Goal: Task Accomplishment & Management: Use online tool/utility

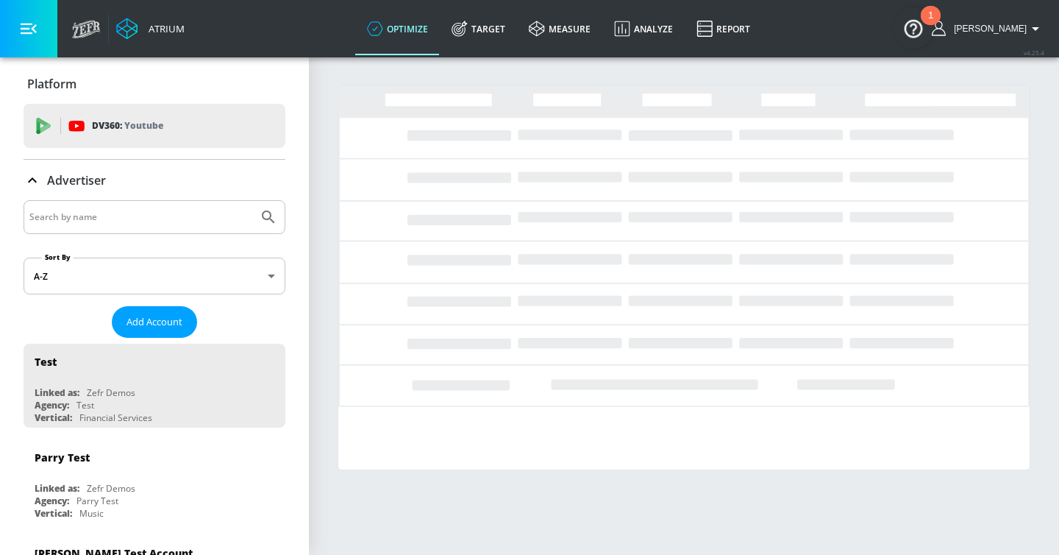
click at [156, 218] on input "Search by name" at bounding box center [140, 216] width 223 height 19
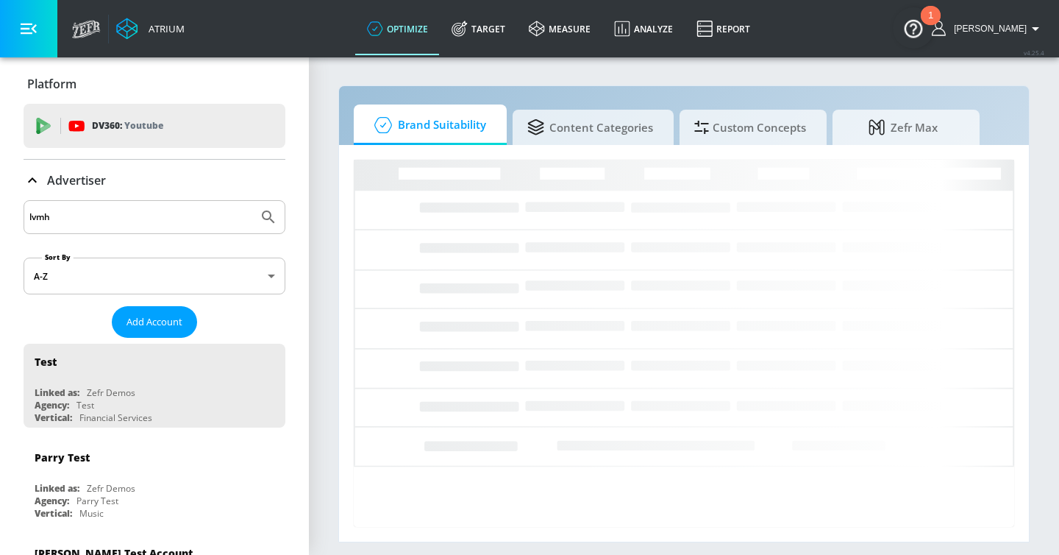
type input "lvmh"
click at [252, 201] on button "Submit Search" at bounding box center [268, 217] width 32 height 32
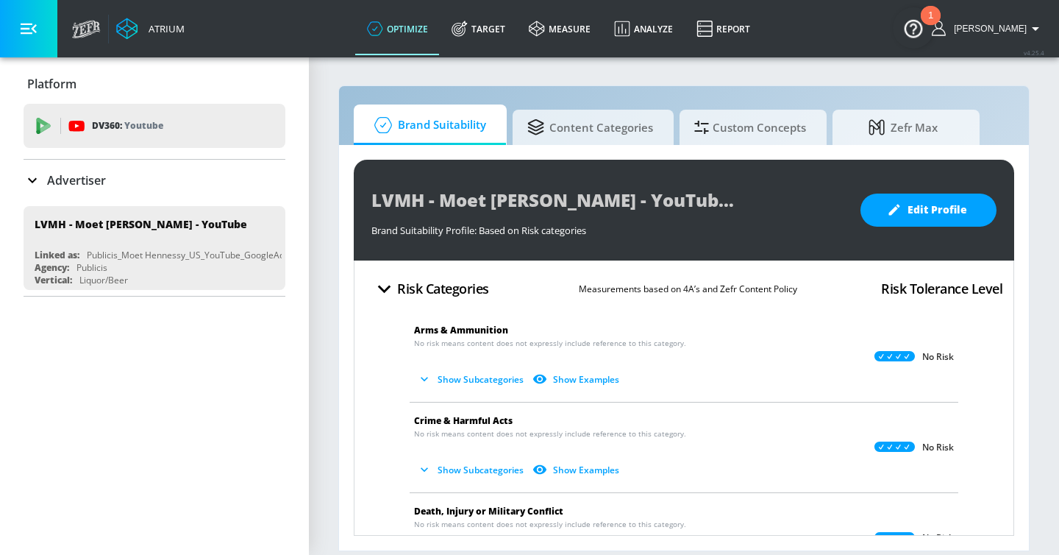
click at [928, 189] on div "LVMH - Moet Hennessy - YouTube Brand Suitability Profile Brand Suitability Prof…" at bounding box center [684, 210] width 660 height 101
click at [923, 215] on span "Edit Profile" at bounding box center [928, 210] width 77 height 18
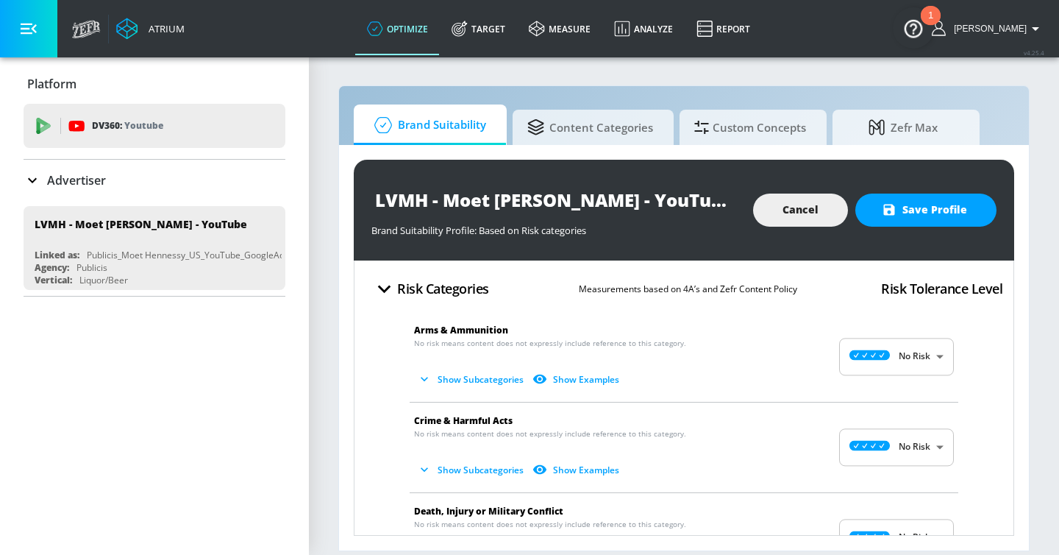
click at [475, 381] on button "Show Subcategories" at bounding box center [471, 379] width 115 height 24
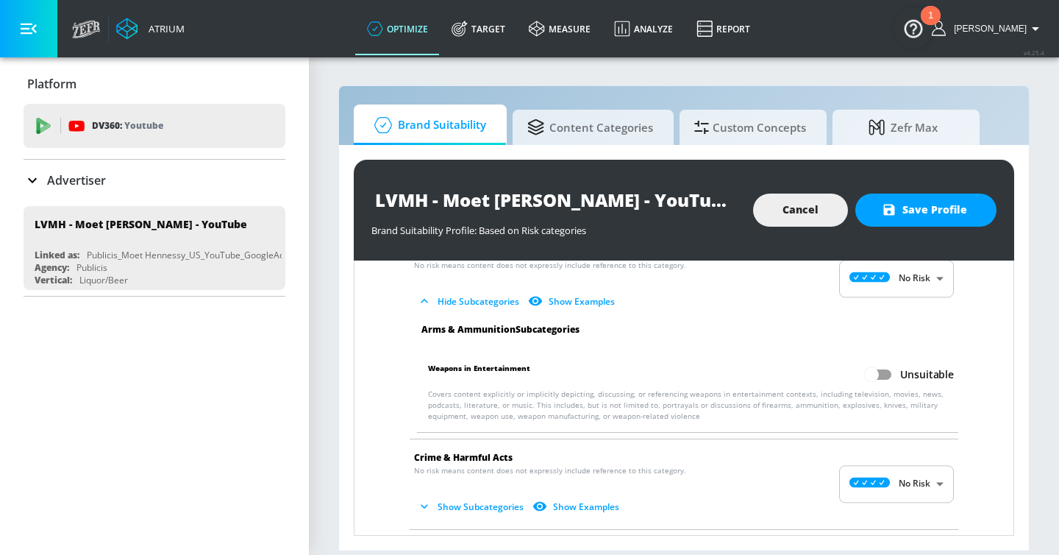
scroll to position [96, 0]
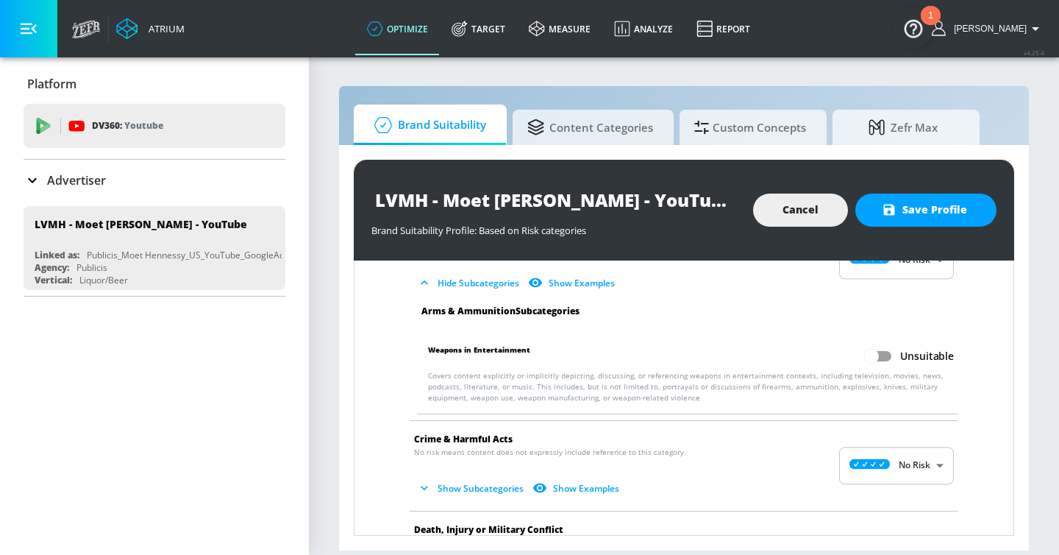
click at [878, 356] on input "Unsuitable" at bounding box center [872, 356] width 84 height 28
checkbox input "true"
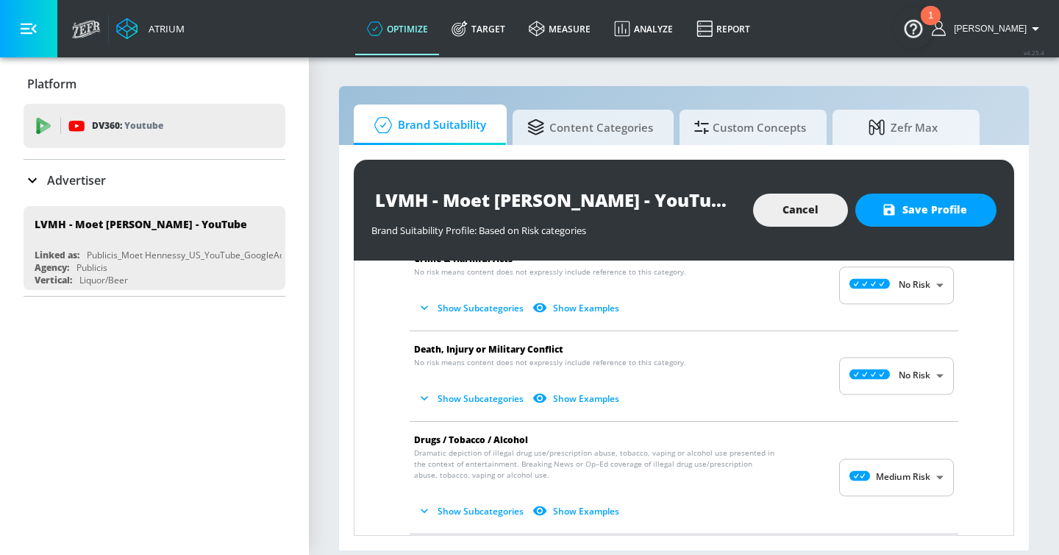
scroll to position [291, 0]
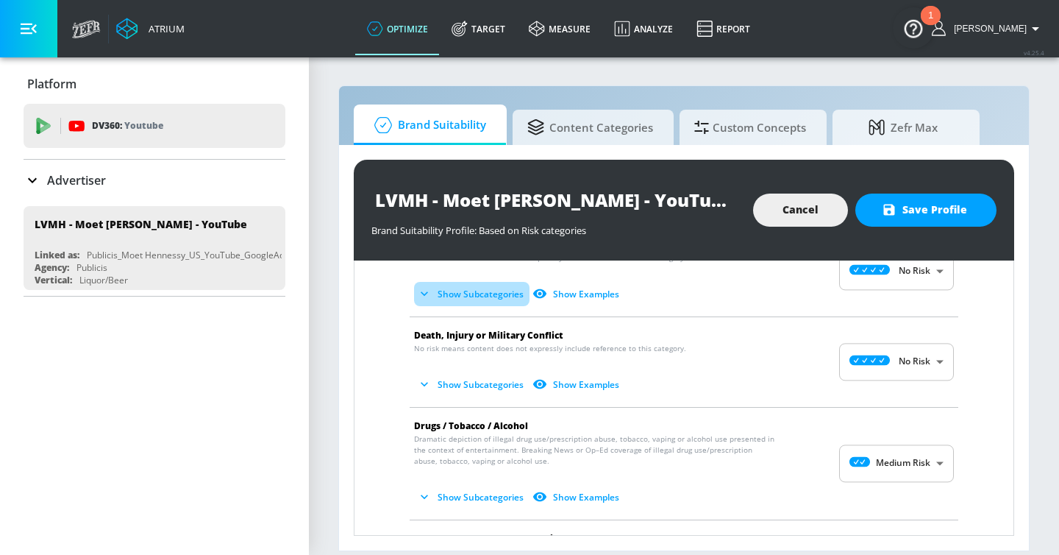
click at [497, 296] on button "Show Subcategories" at bounding box center [471, 294] width 115 height 24
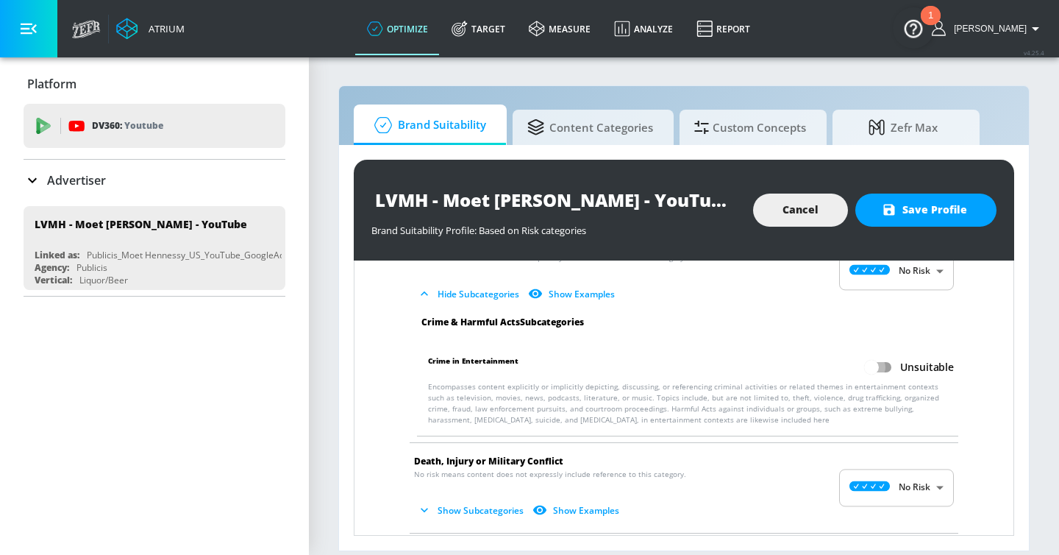
click at [878, 361] on input "Unsuitable" at bounding box center [872, 367] width 84 height 28
checkbox input "true"
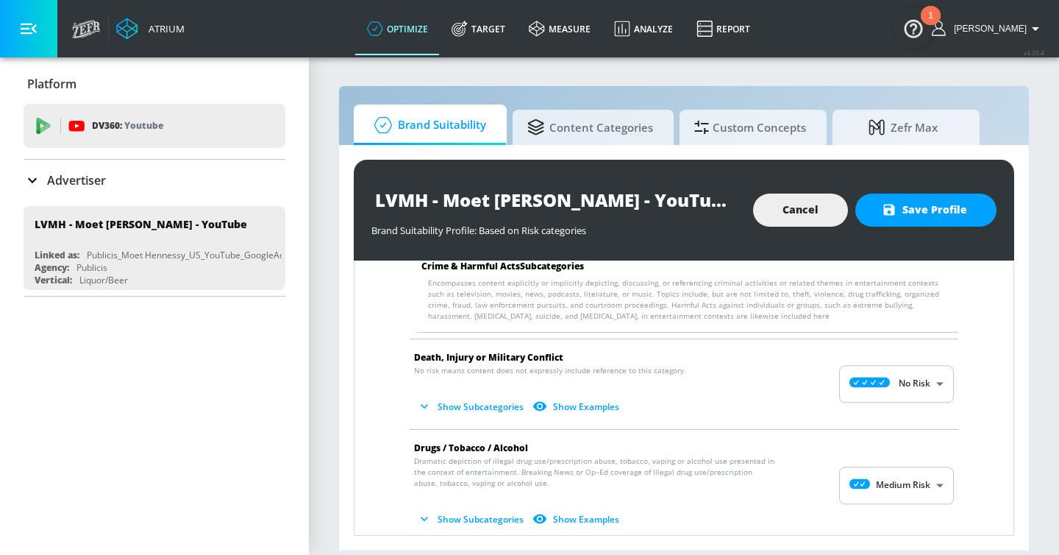
click at [435, 421] on li "Death, Injury or Military Conflict No risk means content does not expressly inc…" at bounding box center [683, 384] width 563 height 90
click at [454, 402] on button "Show Subcategories" at bounding box center [471, 406] width 115 height 24
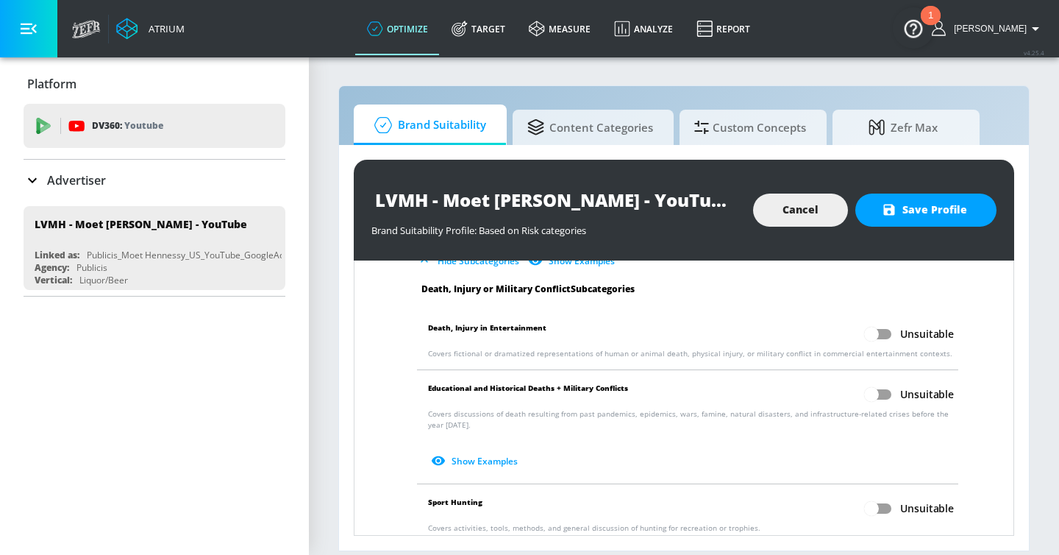
scroll to position [562, 0]
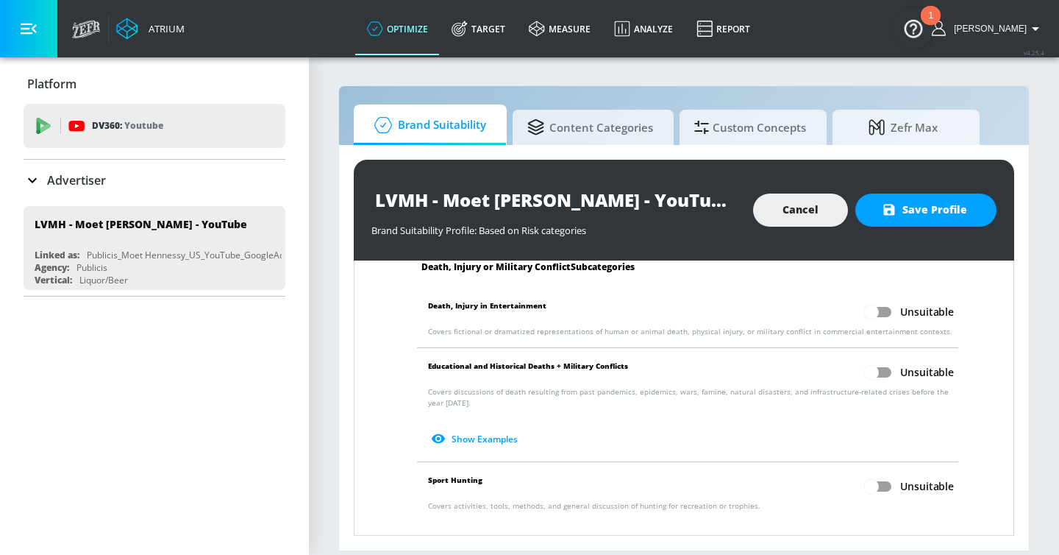
click at [880, 316] on input "Unsuitable" at bounding box center [872, 312] width 84 height 28
checkbox input "true"
click at [878, 372] on input "Unsuitable" at bounding box center [872, 372] width 84 height 28
checkbox input "true"
click at [881, 490] on input "Unsuitable" at bounding box center [872, 486] width 84 height 28
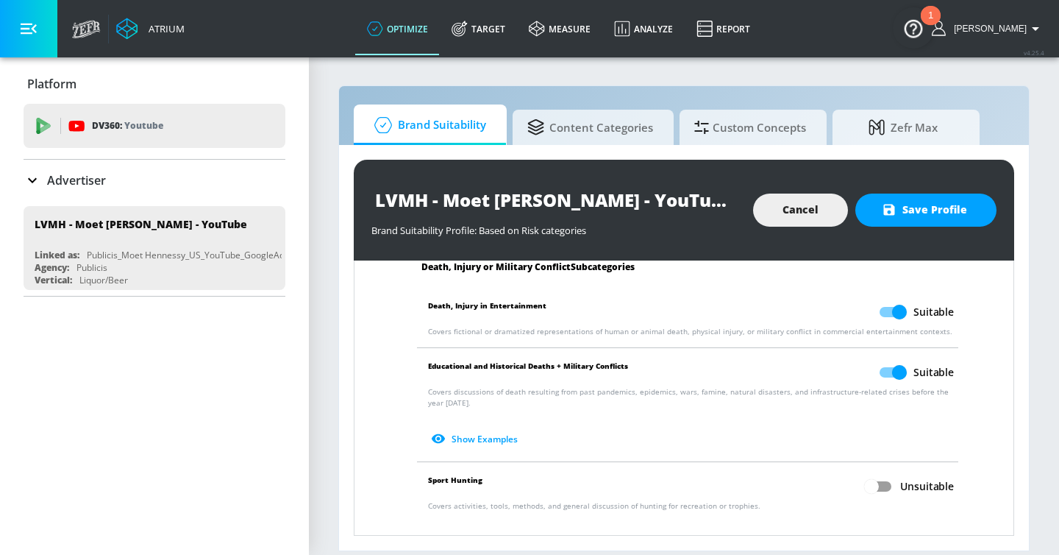
checkbox input "true"
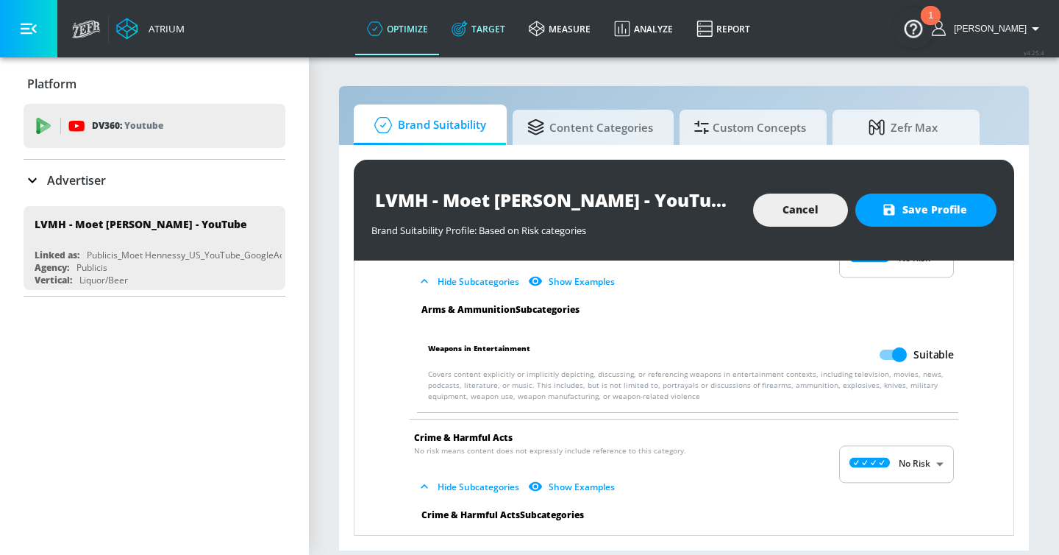
scroll to position [0, 0]
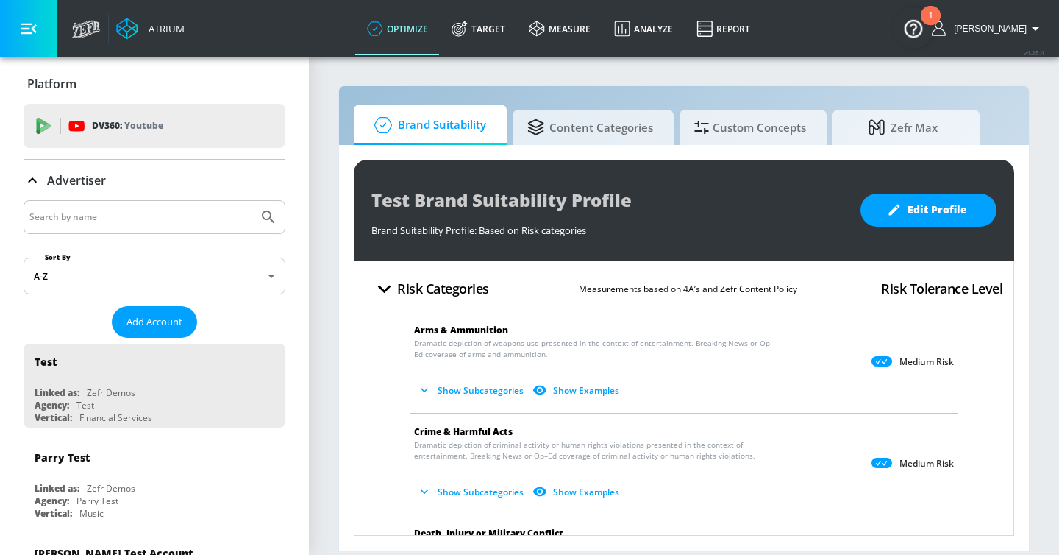
click at [175, 223] on input "Search by name" at bounding box center [140, 216] width 223 height 19
type input "dyson"
click at [252, 201] on button "Submit Search" at bounding box center [268, 217] width 32 height 32
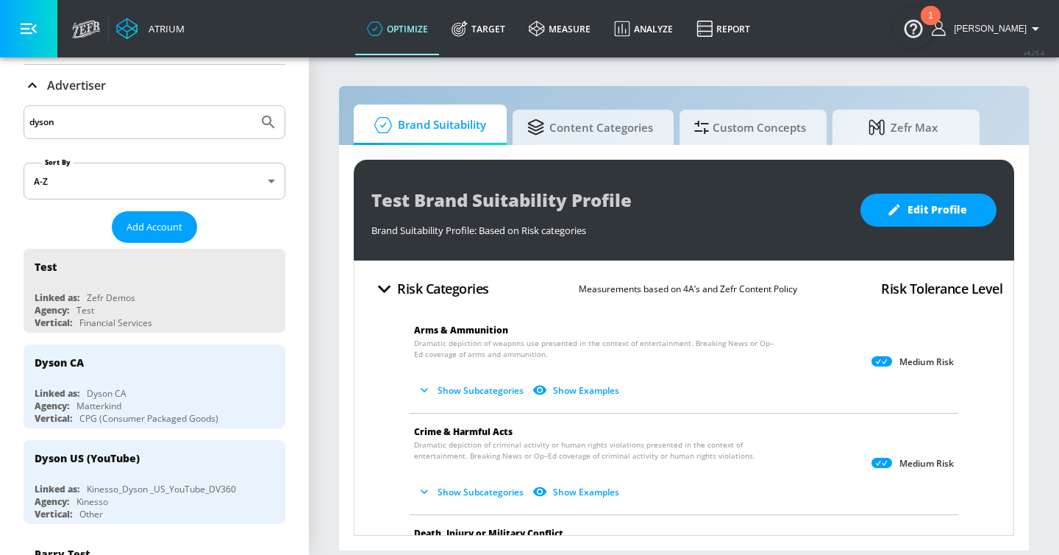
scroll to position [124, 0]
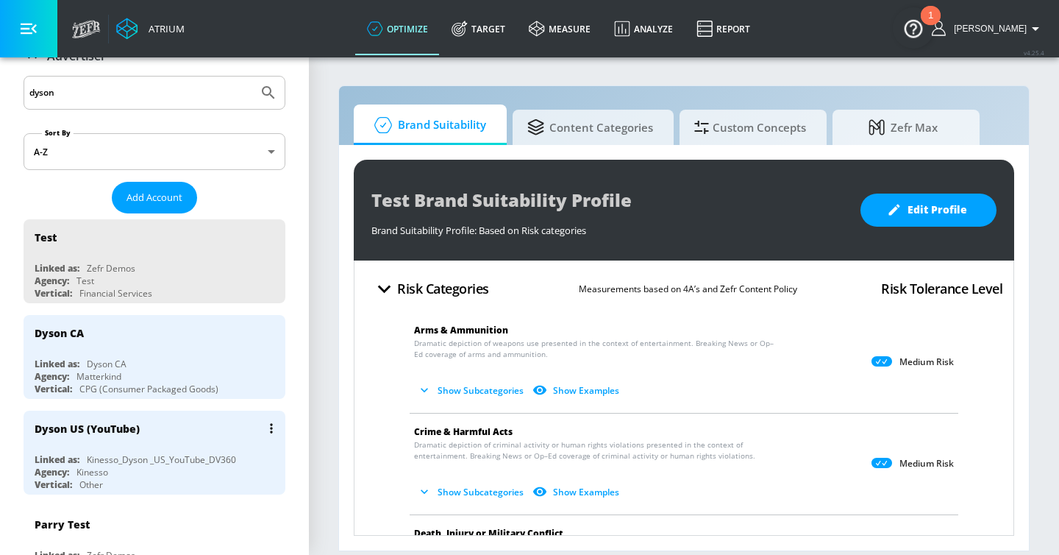
click at [173, 448] on div "Dyson US (YouTube) Linked as: Kinesso_Dyson _US_YouTube_DV360 Agency: Kinesso V…" at bounding box center [155, 452] width 262 height 84
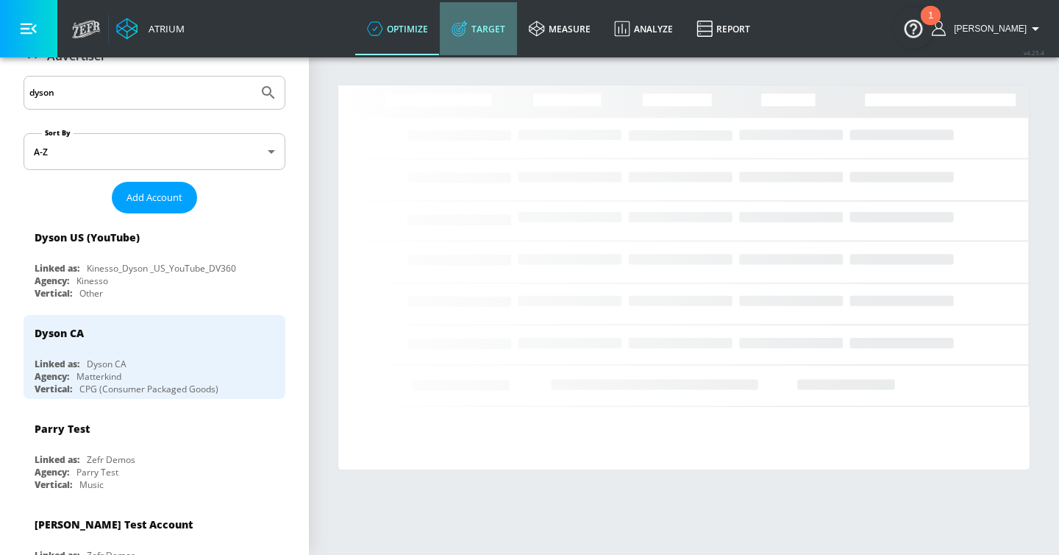
click at [517, 33] on link "Target" at bounding box center [478, 28] width 77 height 53
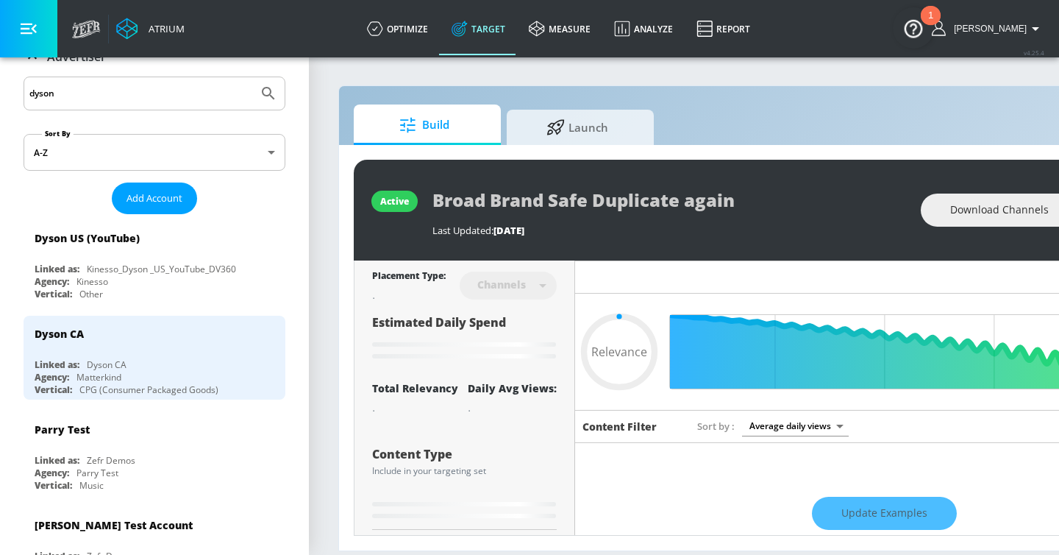
click at [36, 31] on icon "button" at bounding box center [29, 29] width 16 height 16
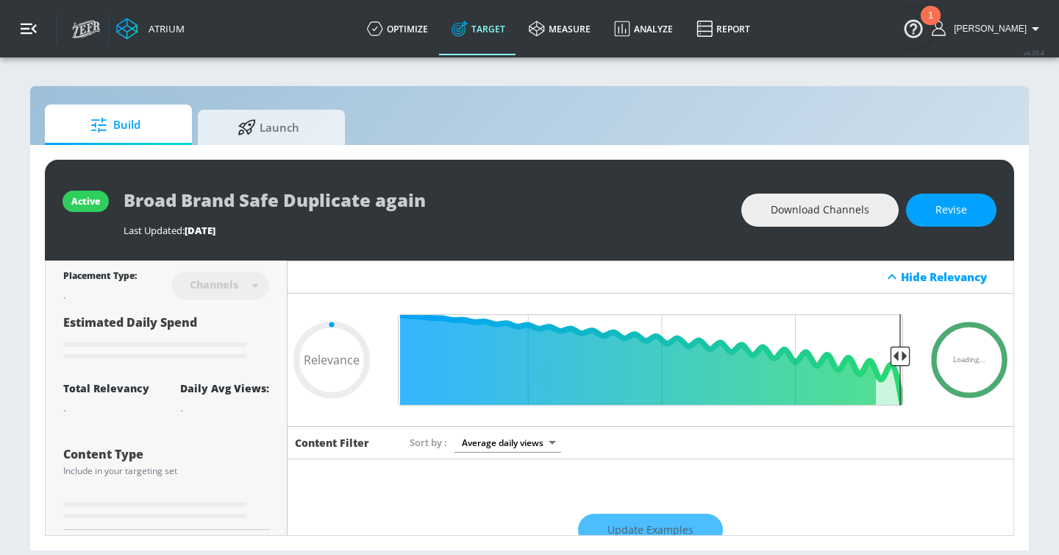
click at [32, 36] on icon "button" at bounding box center [29, 29] width 16 height 16
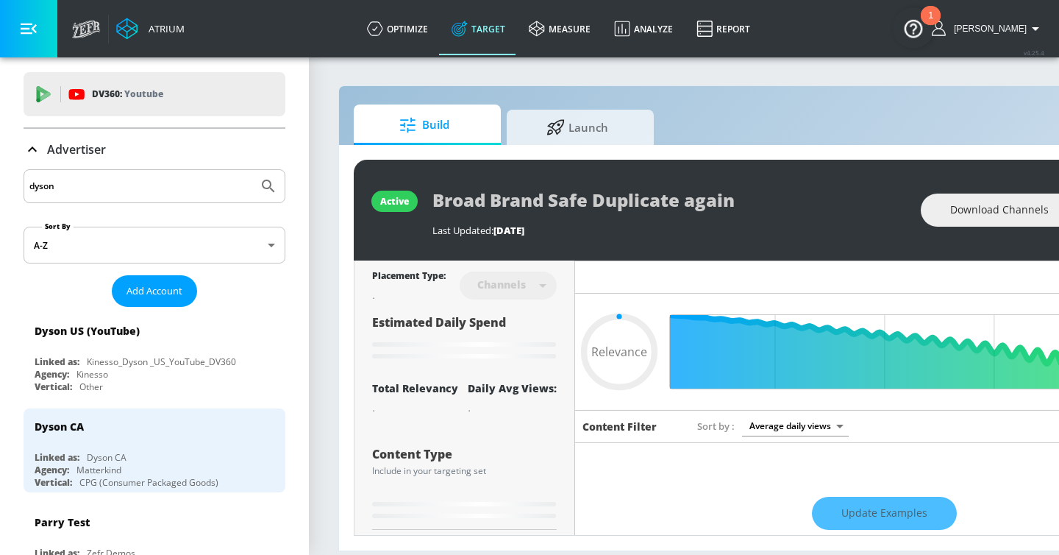
scroll to position [13, 0]
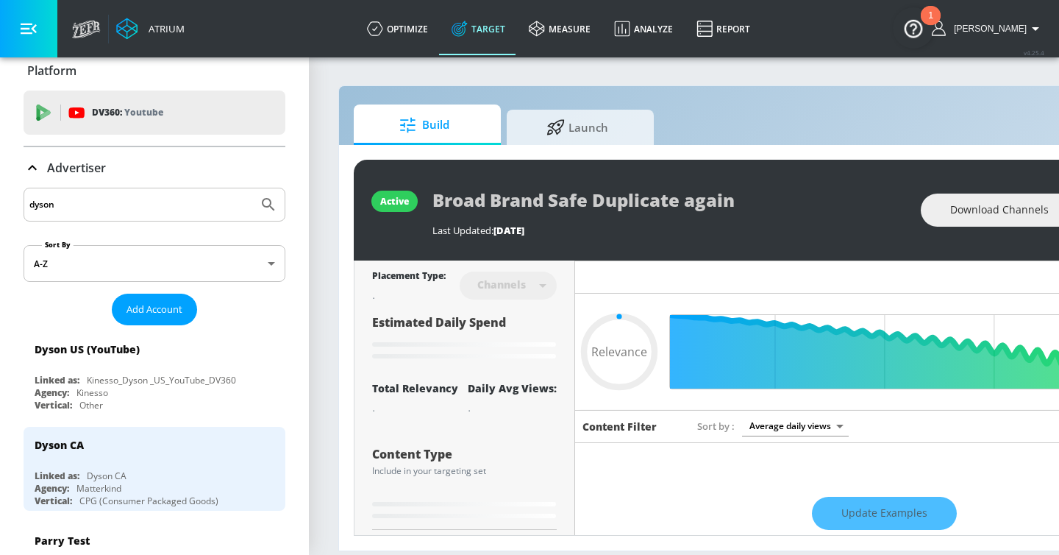
click at [29, 174] on icon at bounding box center [33, 168] width 18 height 18
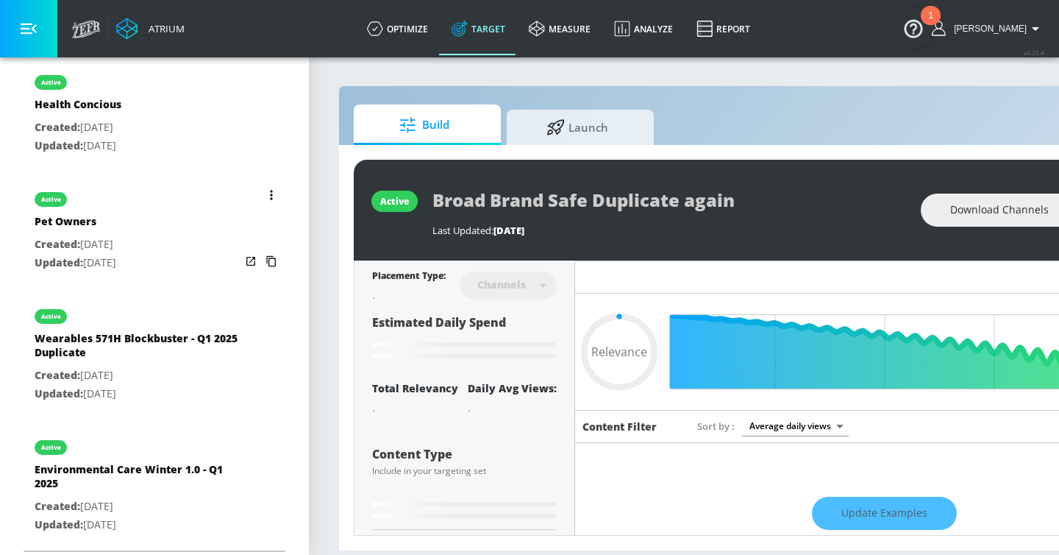
scroll to position [1015, 0]
type input "0.63"
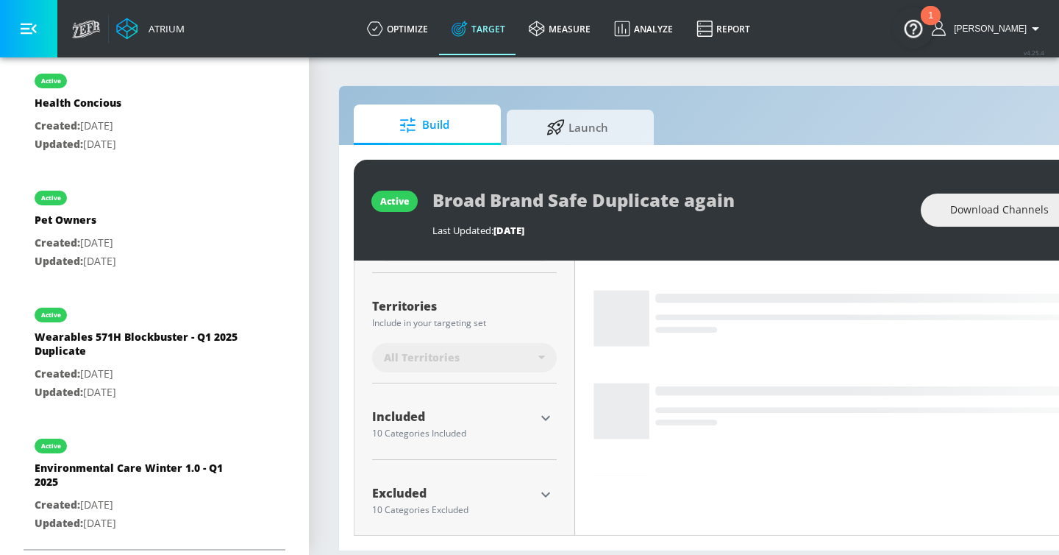
scroll to position [363, 0]
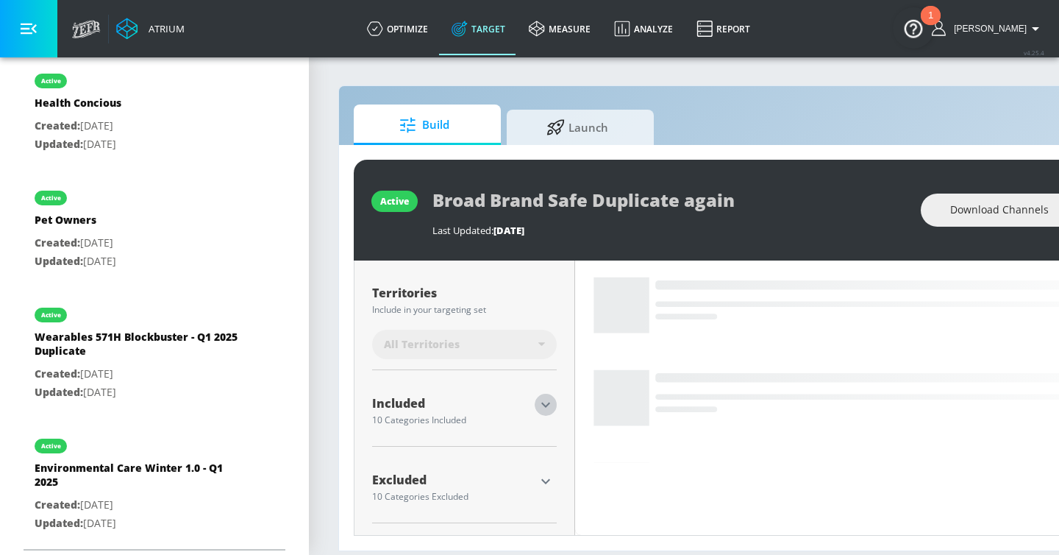
click at [538, 405] on icon "button" at bounding box center [546, 405] width 18 height 18
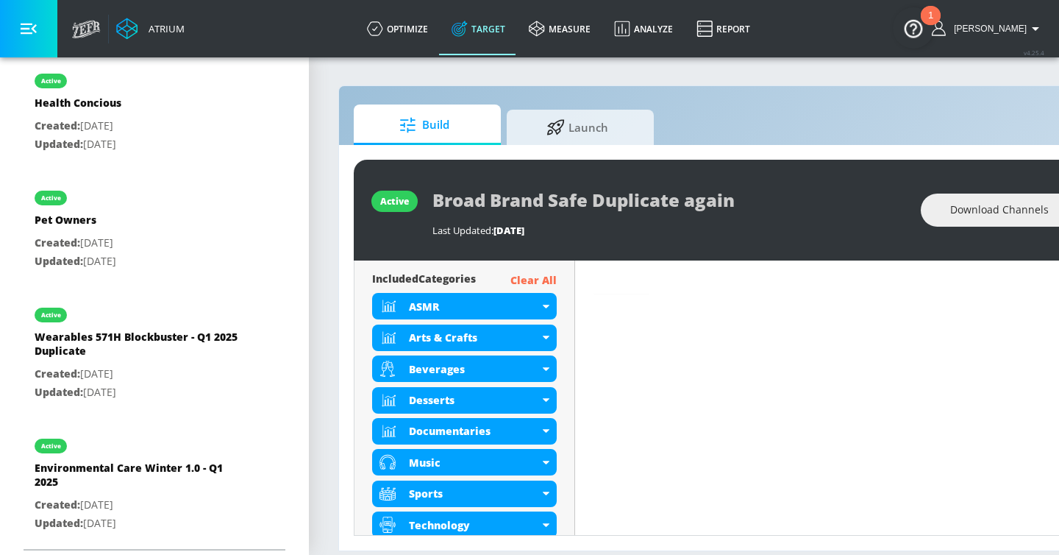
scroll to position [0, 179]
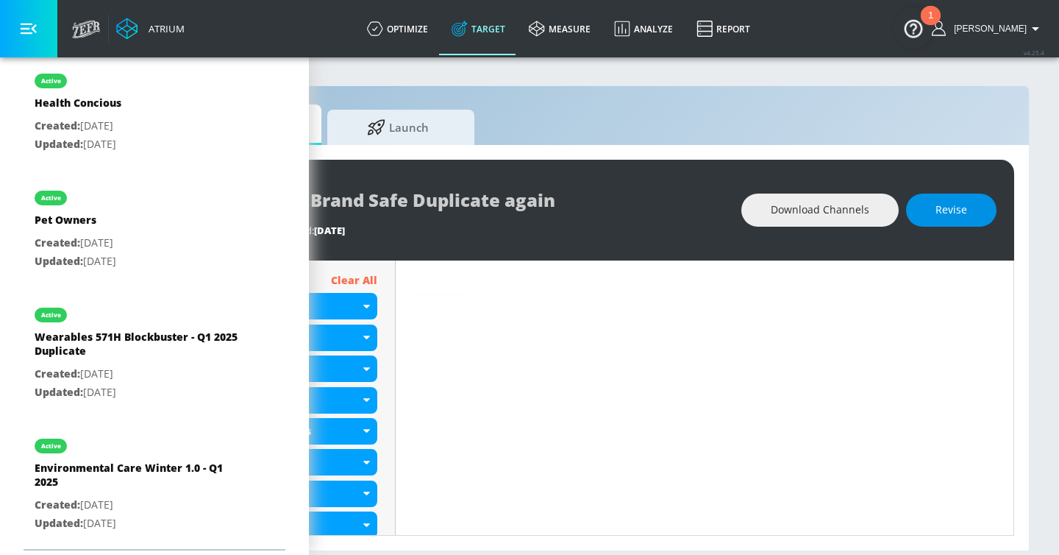
click at [950, 213] on span "Revise" at bounding box center [951, 210] width 32 height 18
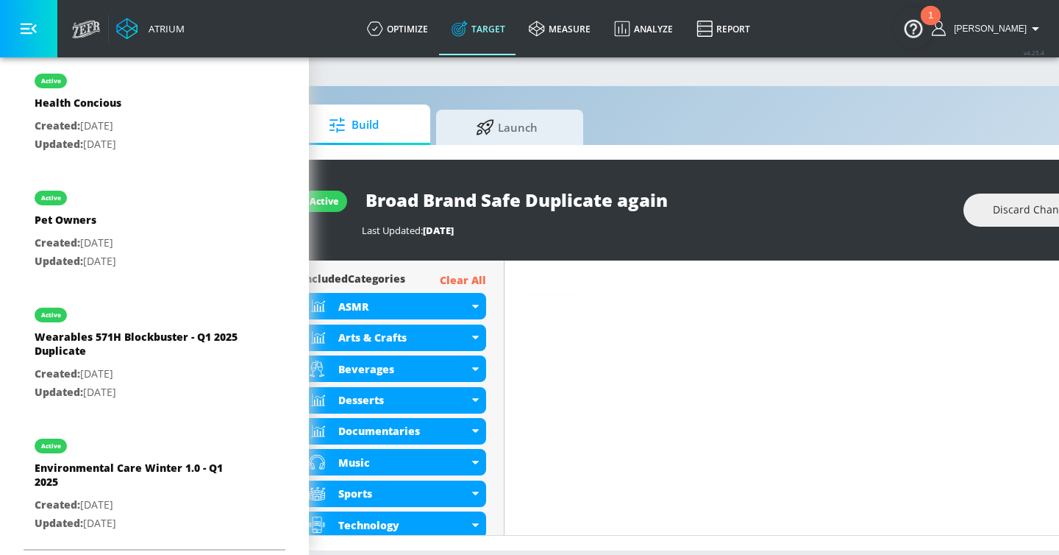
scroll to position [0, 0]
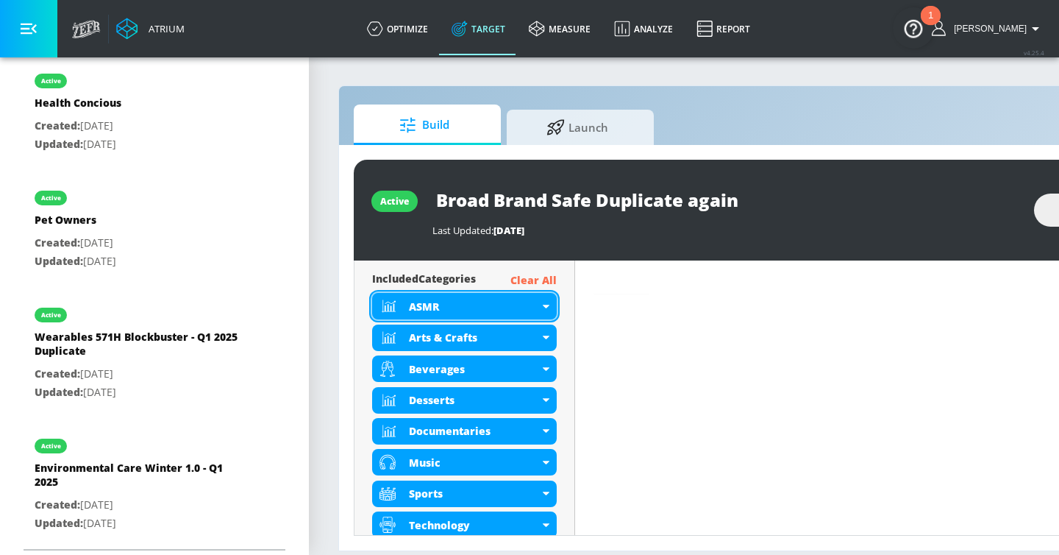
click at [541, 307] on div "ASMR" at bounding box center [464, 306] width 185 height 26
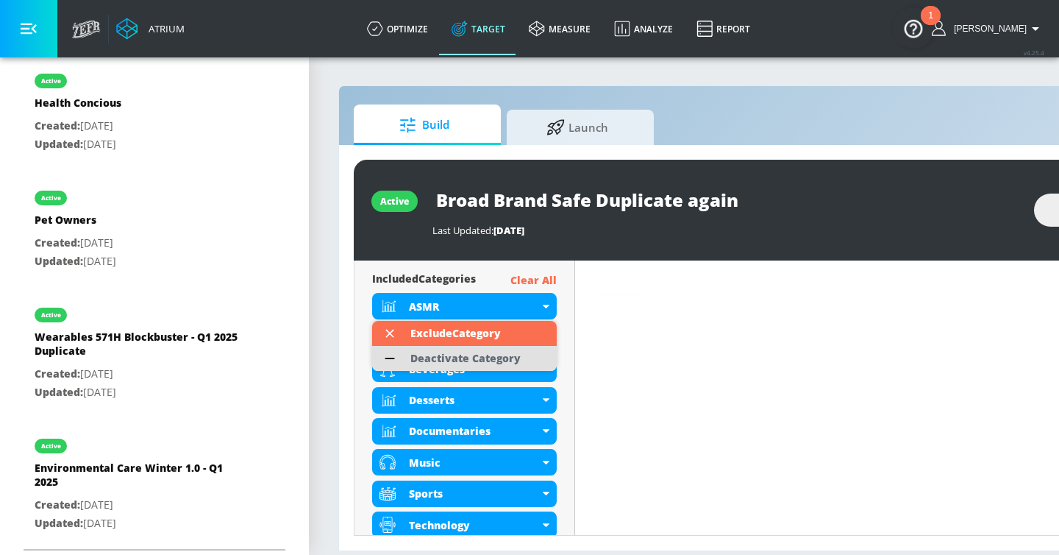
click at [511, 360] on div "Deactivate Category" at bounding box center [465, 358] width 110 height 10
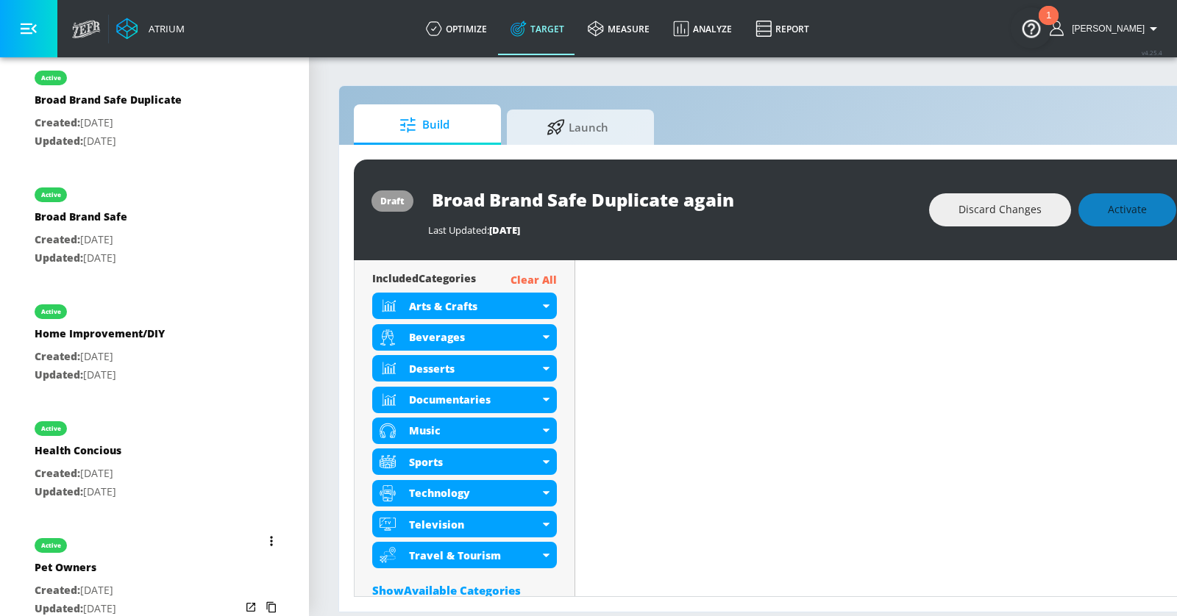
scroll to position [659, 0]
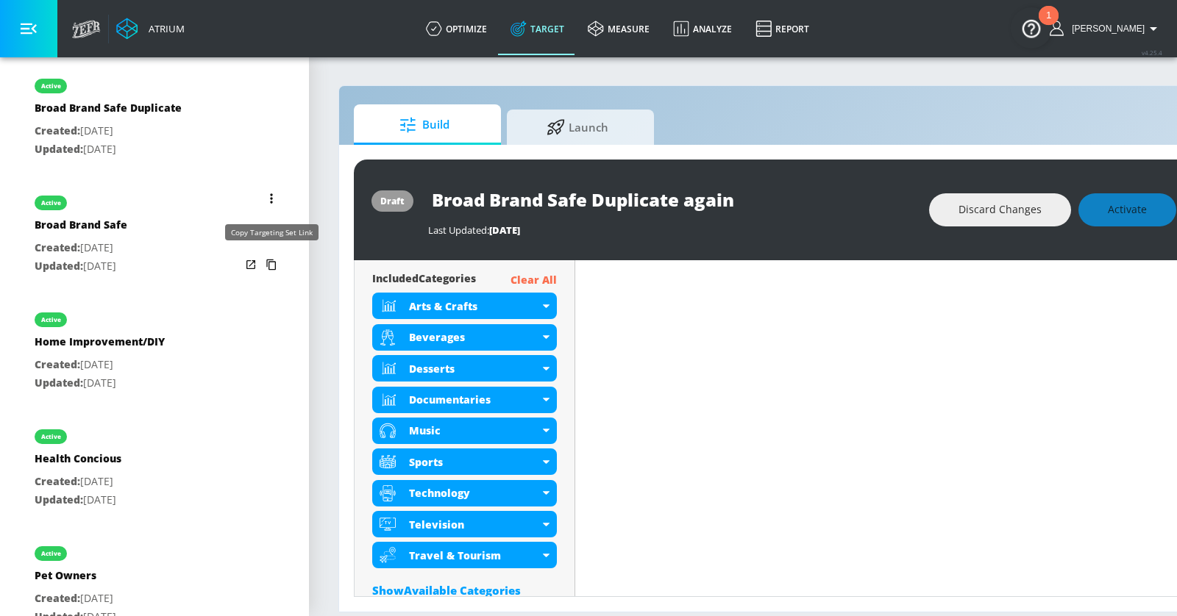
click at [193, 251] on div "active Broad Brand Safe Created: Dec. 18, 2024 Updated: Jul. 02, 2025" at bounding box center [155, 233] width 262 height 105
type input "Broad Brand Safe"
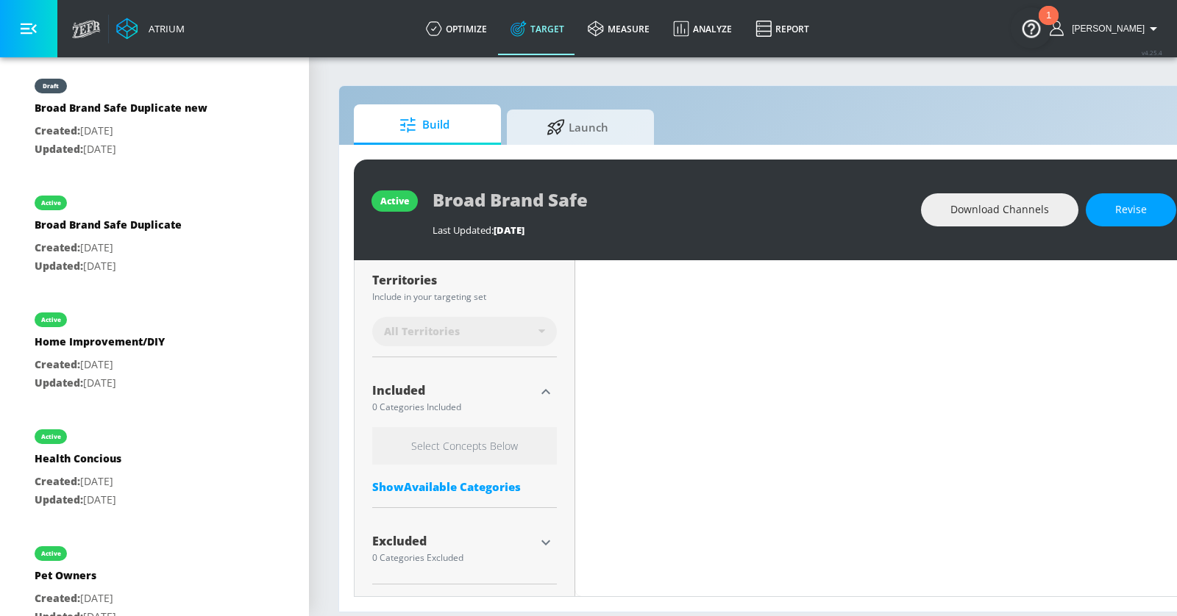
scroll to position [391, 0]
click at [25, 29] on icon "button" at bounding box center [29, 29] width 16 height 16
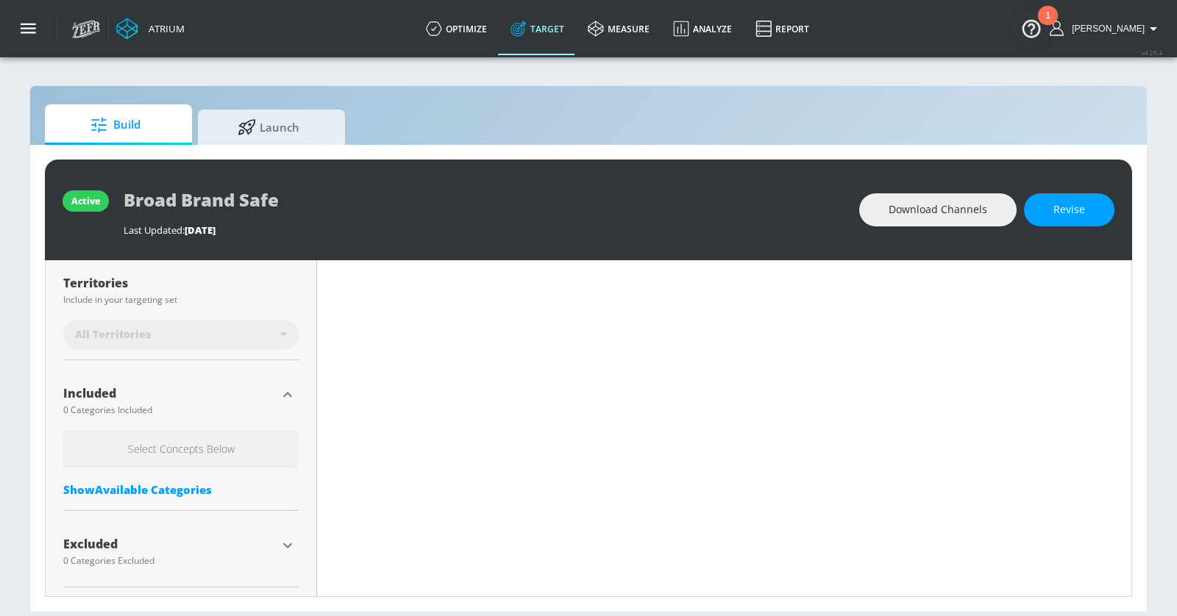
click at [285, 549] on icon "button" at bounding box center [288, 546] width 18 height 18
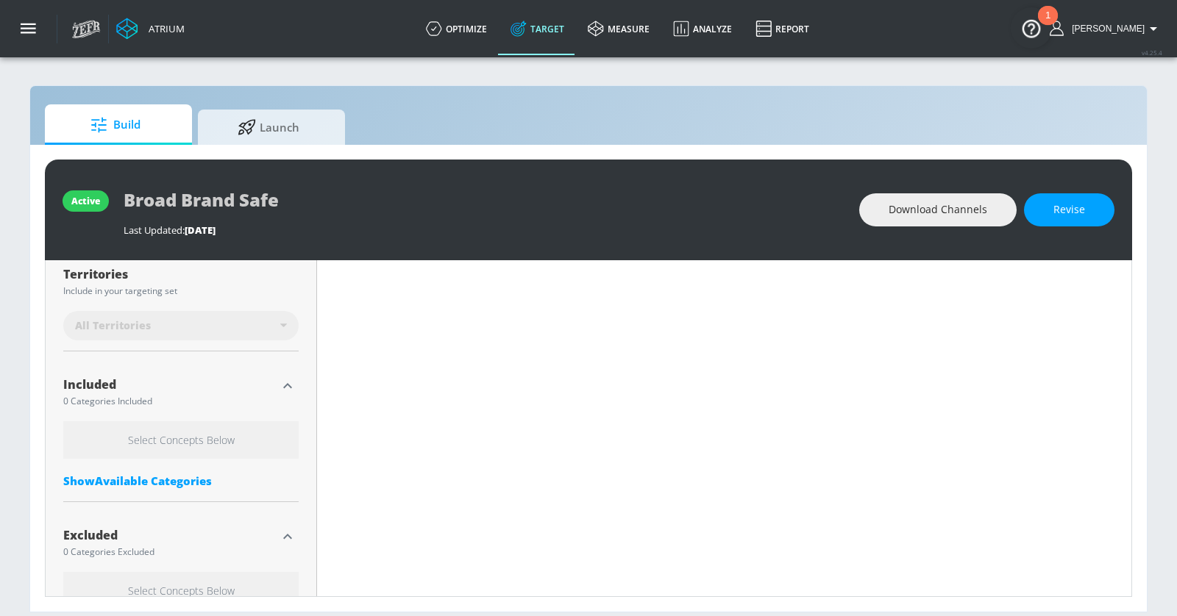
scroll to position [416, 0]
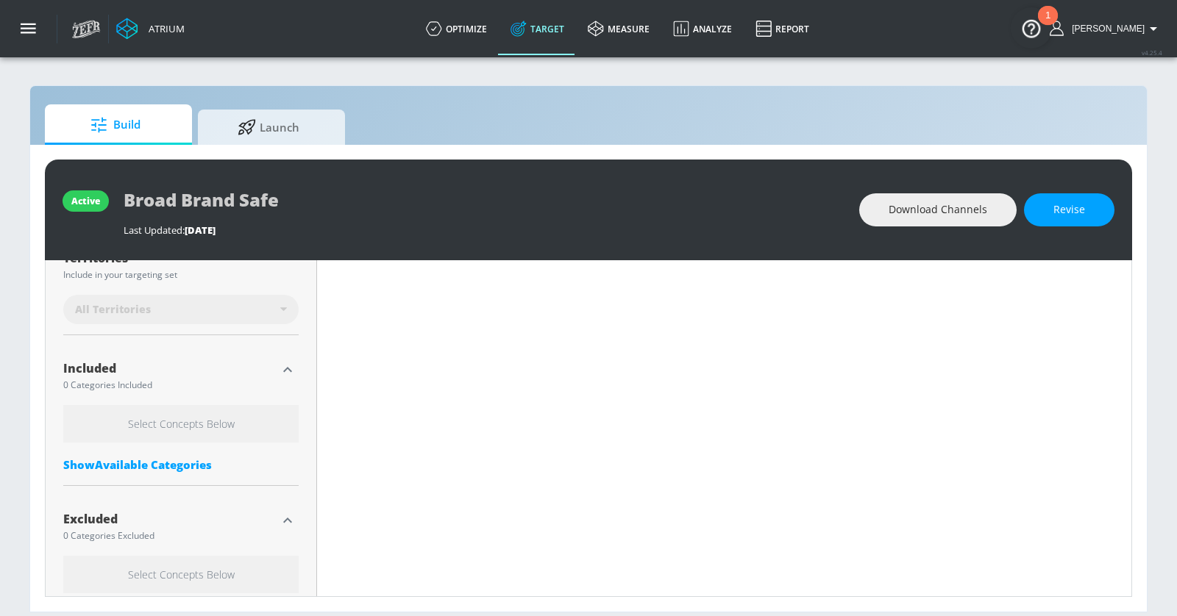
type input "0.63"
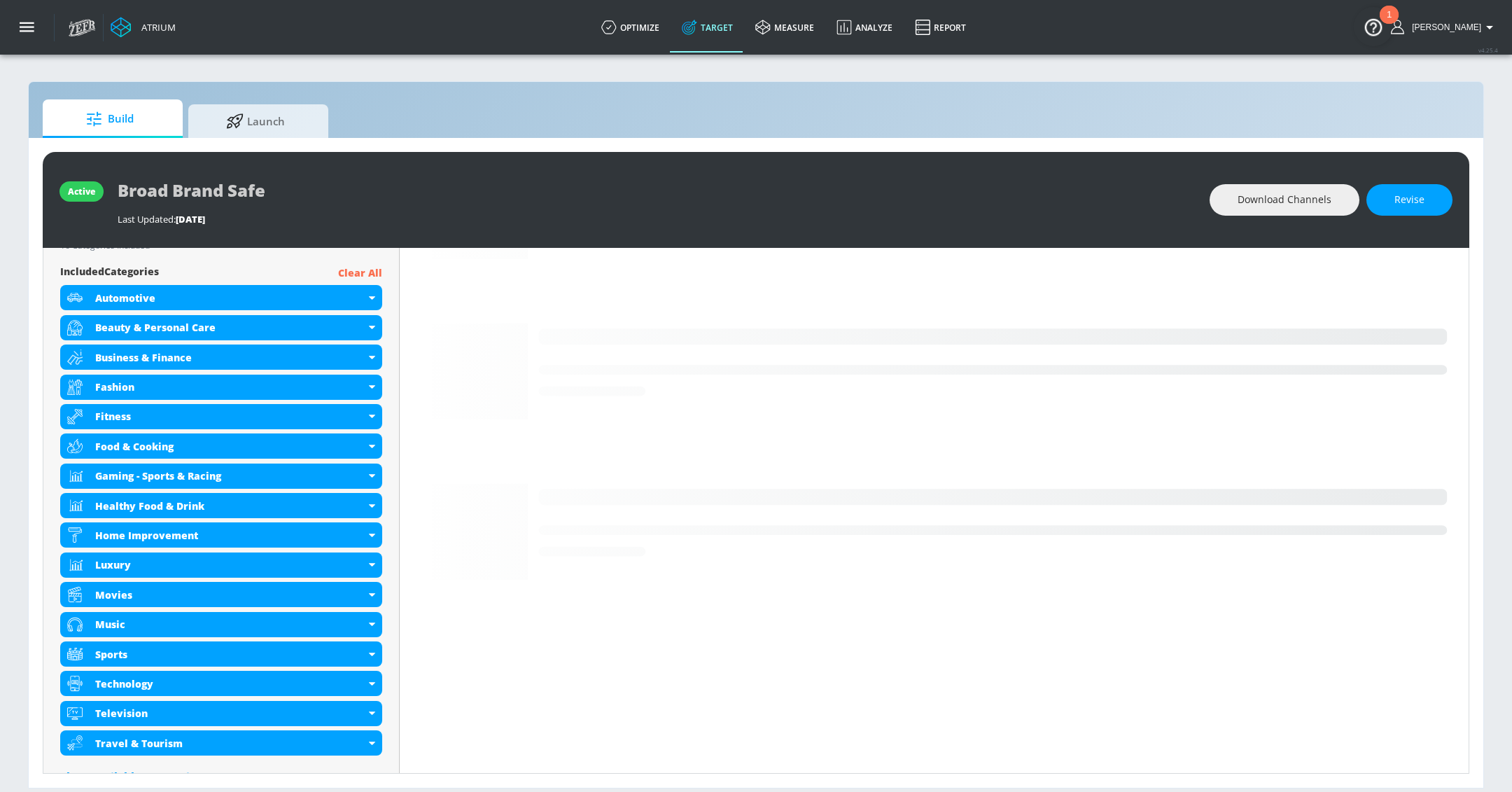
scroll to position [500, 0]
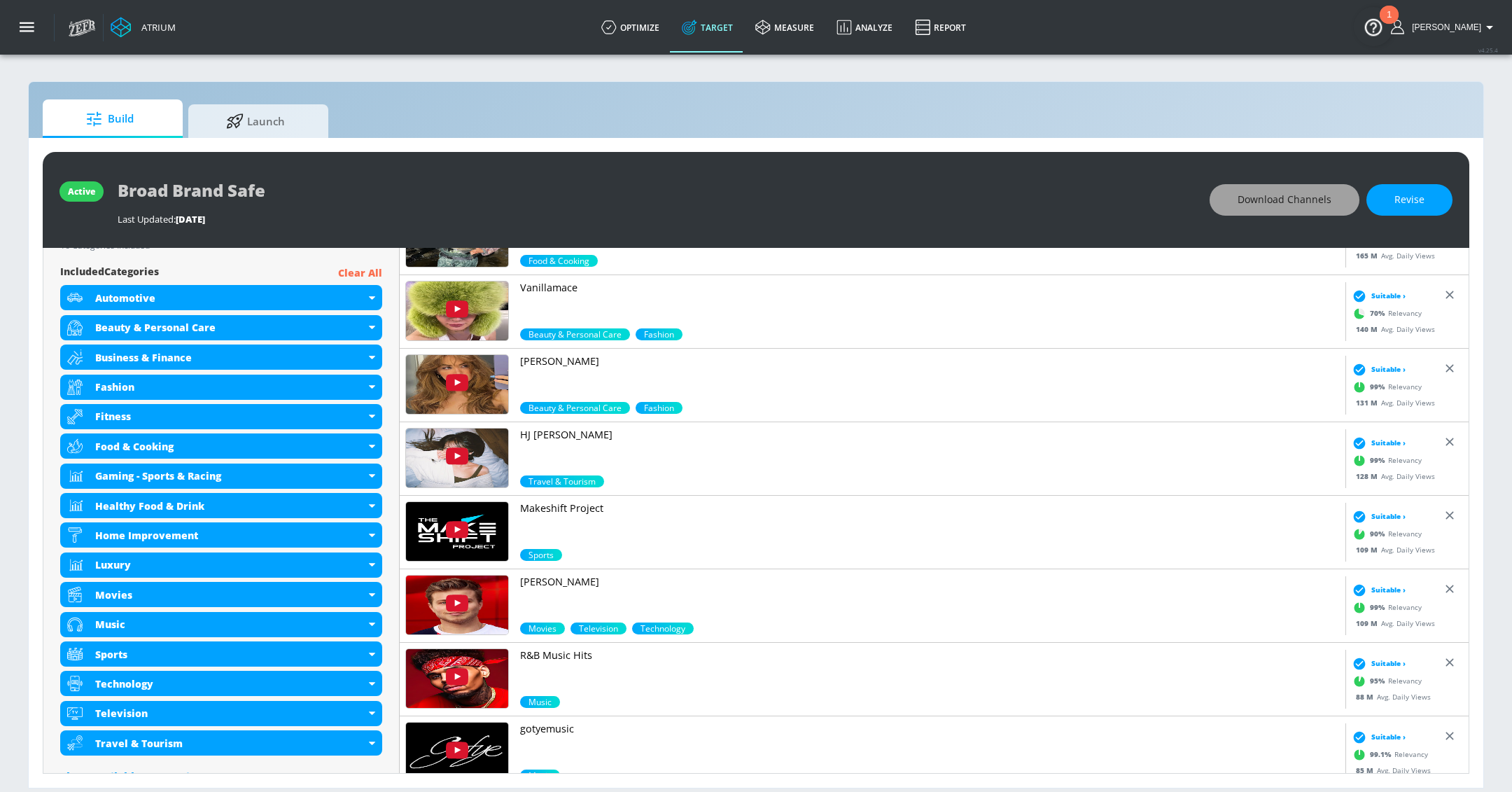
click at [1007, 202] on span "Download Channels" at bounding box center [1284, 200] width 94 height 17
click at [647, 30] on link "optimize" at bounding box center [630, 27] width 81 height 50
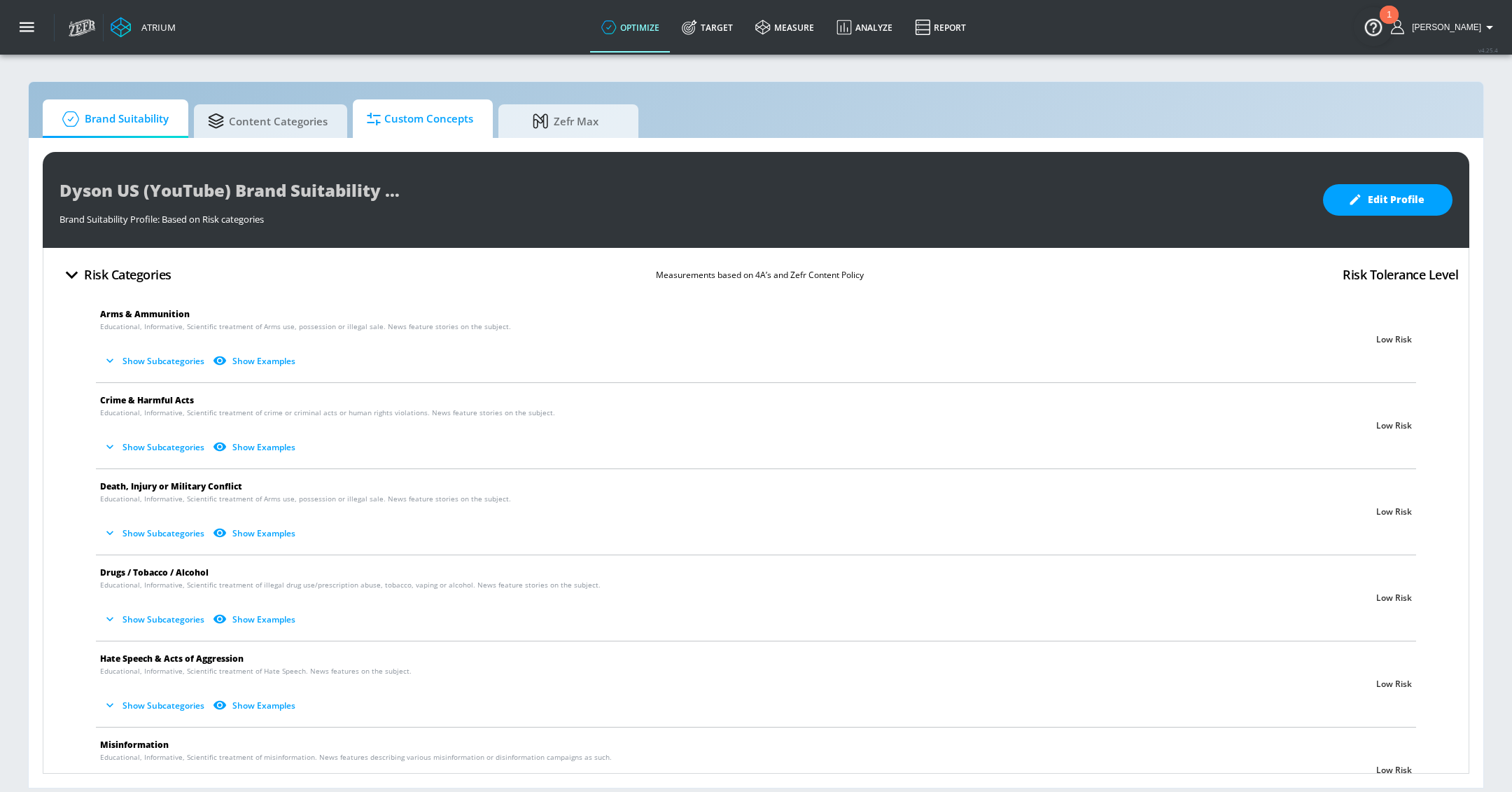
click at [436, 122] on span "Custom Concepts" at bounding box center [420, 118] width 107 height 33
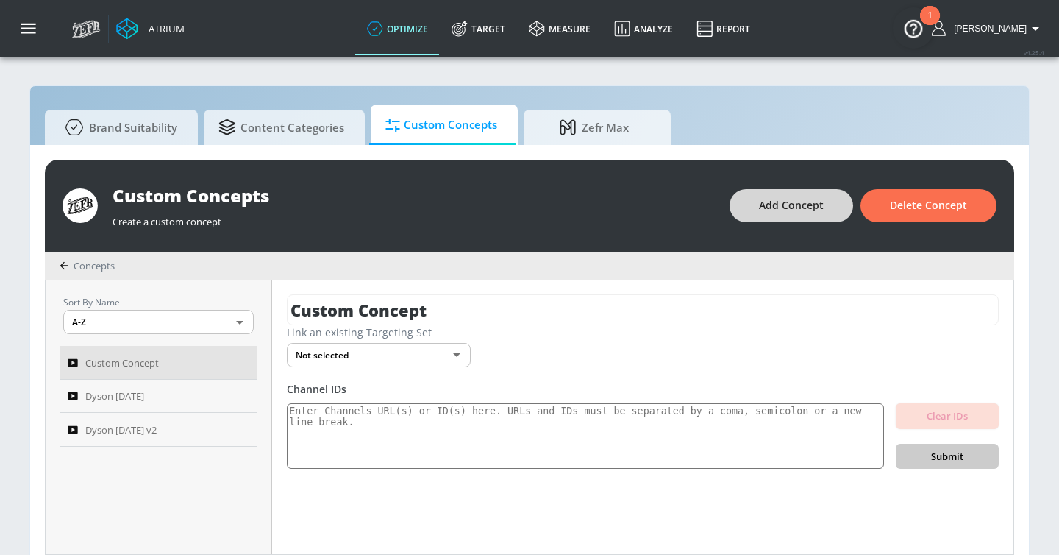
click at [814, 205] on span "Add Concept" at bounding box center [791, 205] width 65 height 18
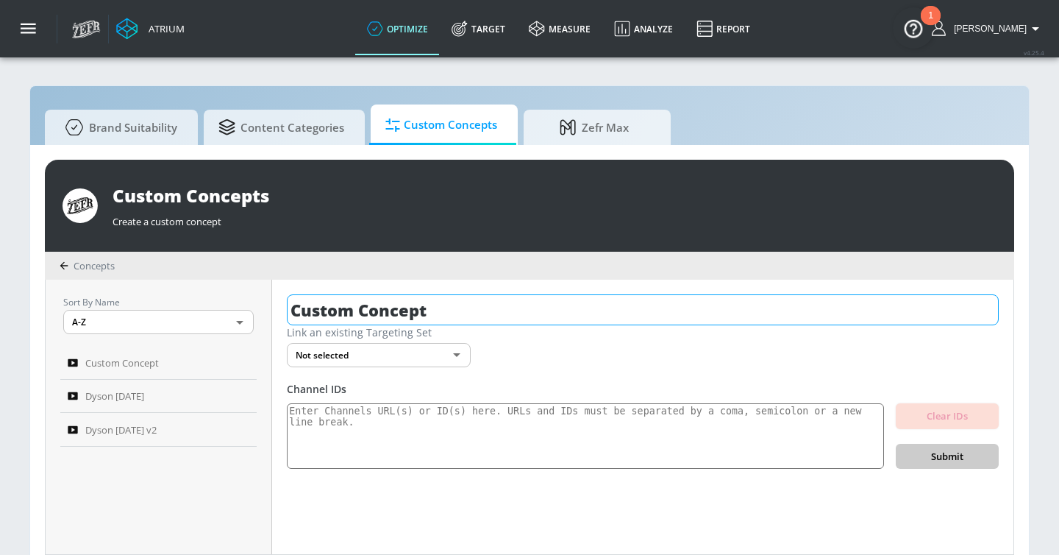
drag, startPoint x: 445, startPoint y: 308, endPoint x: 289, endPoint y: 308, distance: 155.9
click at [289, 308] on input "Custom Concept" at bounding box center [643, 309] width 712 height 31
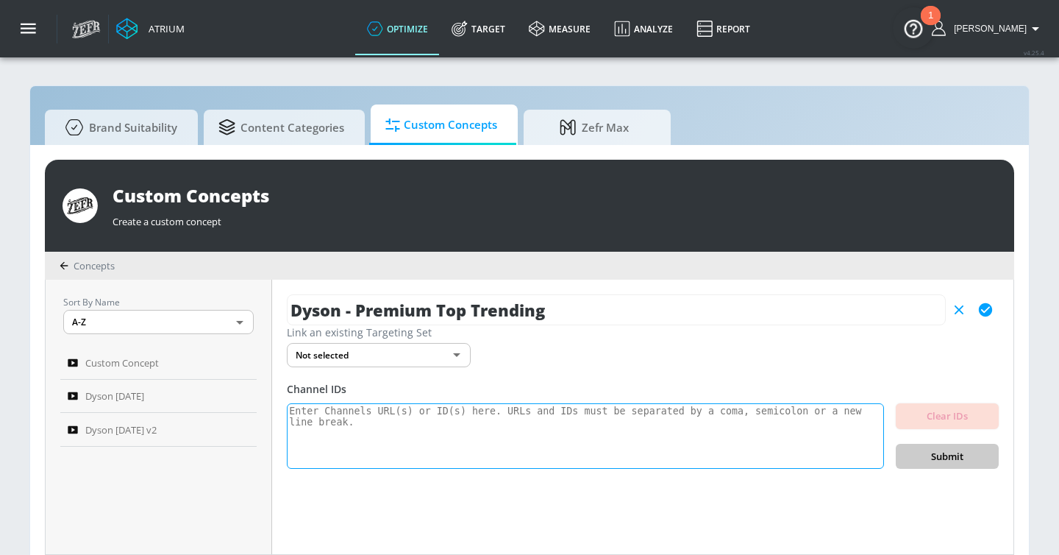
type input "Dyson - Premium Top Trending"
click at [355, 416] on textarea at bounding box center [585, 436] width 597 height 66
paste textarea "UCOmHUn--16B90oW2L6FRR3A BLACKPINK UCIwFjwMjI0y7PDBVEO9-bkQ Justin Bieber UCqEC…"
type textarea "UCOmHUn--16B90oW2L6FRR3A BLACKPINK UCIwFjwMjI0y7PDBVEO9-bkQ Justin Bieber UCqEC…"
paste textarea "UCOmHUn--16B90oW2L6FRR3A UCIwFjwMjI0y7PDBVEO9-bkQ UCqECaJ8Gagnn7YCbPEzWH6g UC0C…"
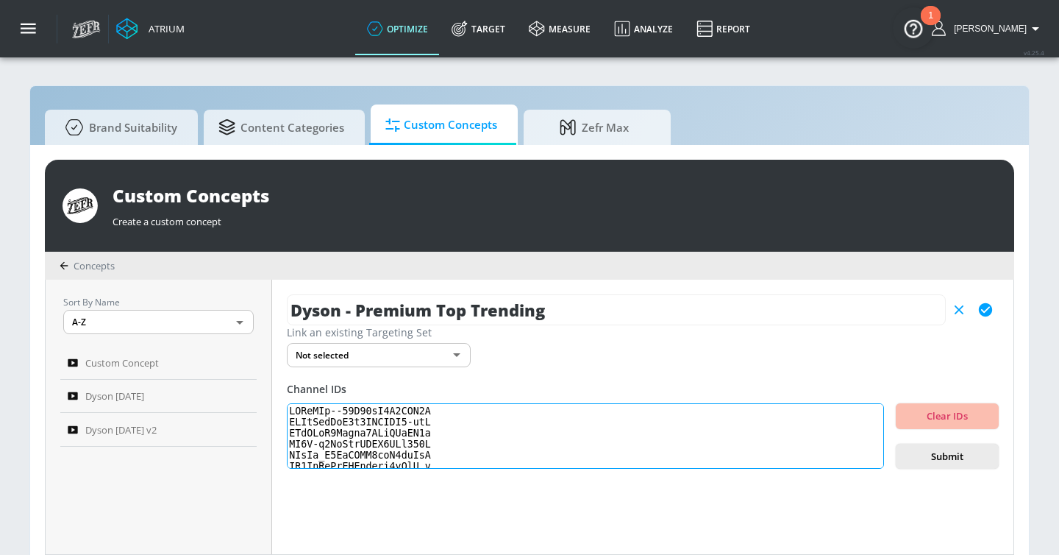
scroll to position [434174, 0]
type textarea "UCOmHUn--16B90oW2L6FRR3A UCIwFjwMjI0y7PDBVEO9-bkQ UCqECaJ8Gagnn7YCbPEzWH6g UC0C…"
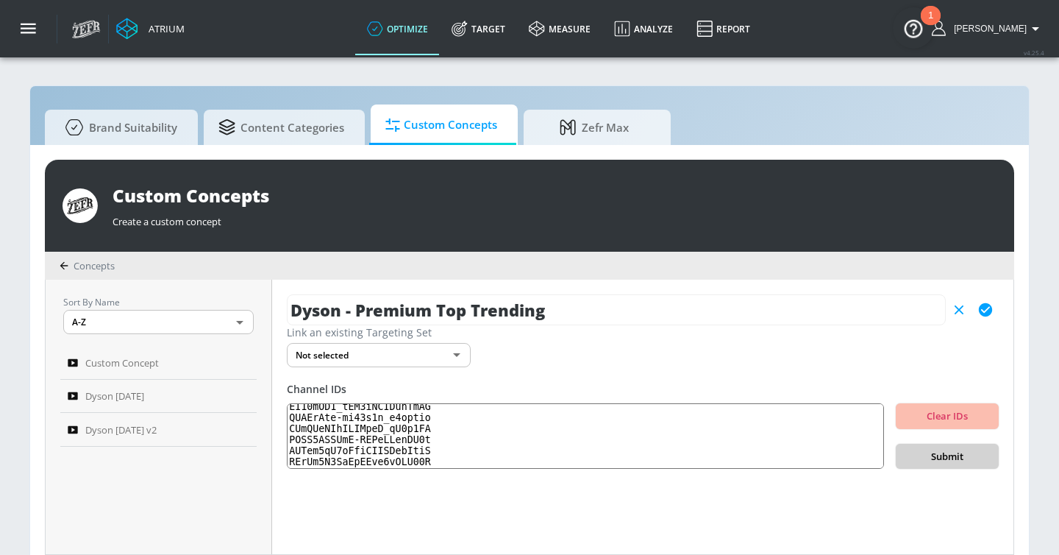
click at [955, 459] on span "Submit" at bounding box center [947, 456] width 79 height 17
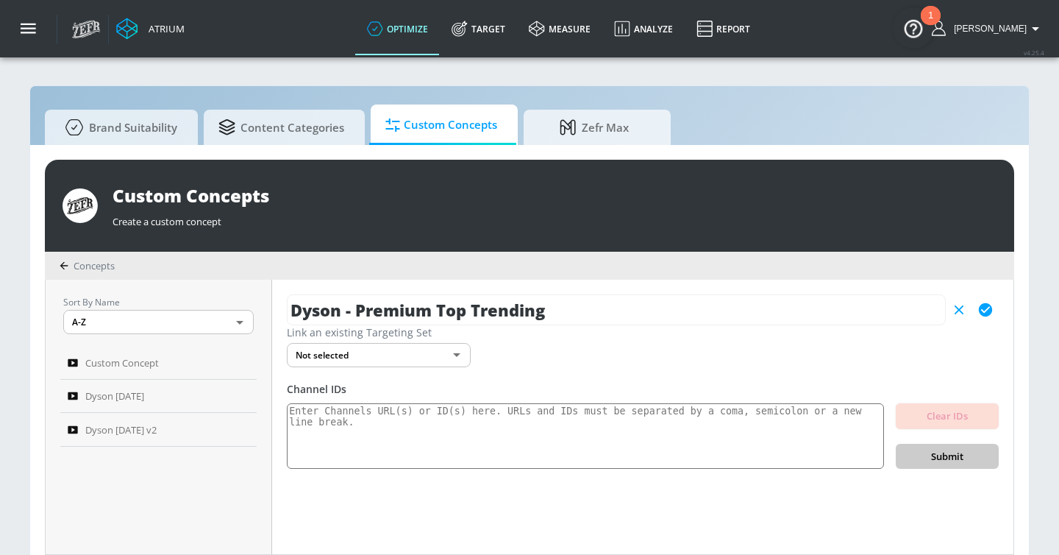
scroll to position [15, 0]
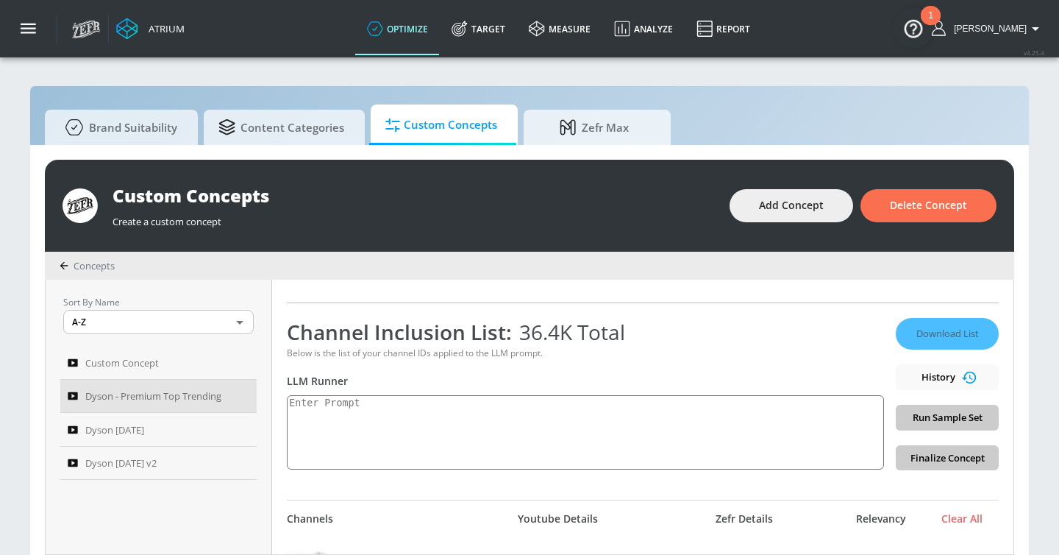
scroll to position [222, 0]
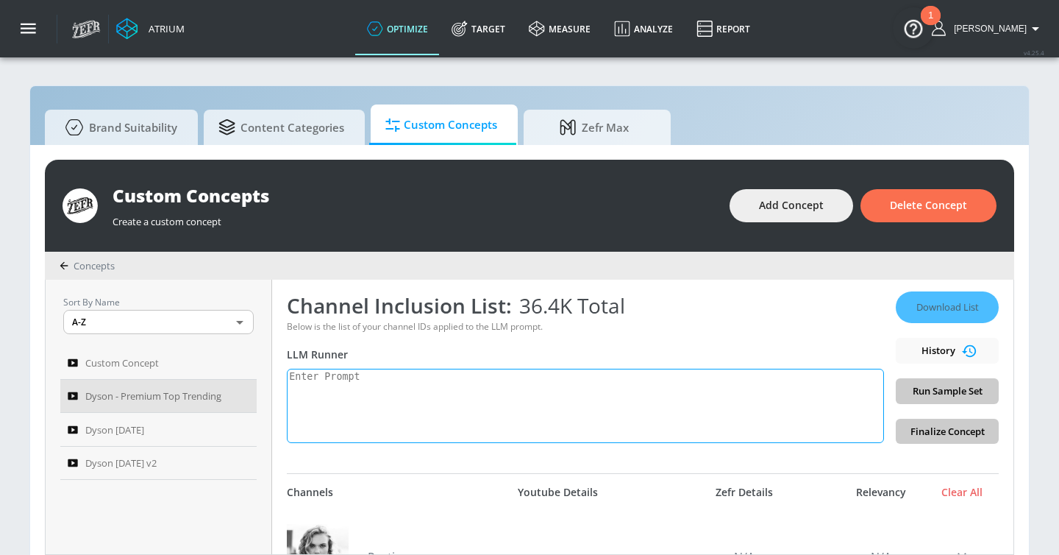
click at [396, 386] on textarea at bounding box center [585, 405] width 597 height 74
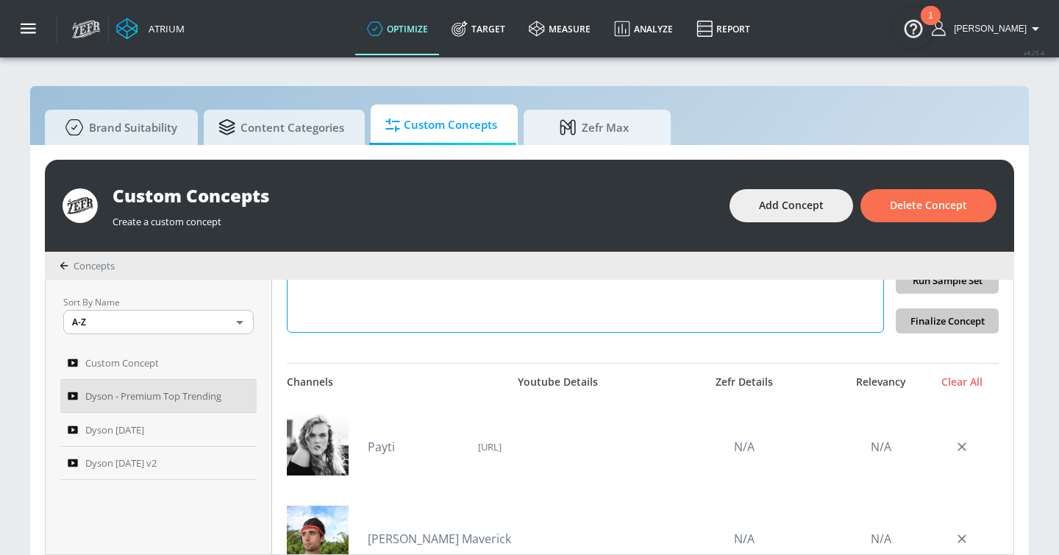
scroll to position [313, 0]
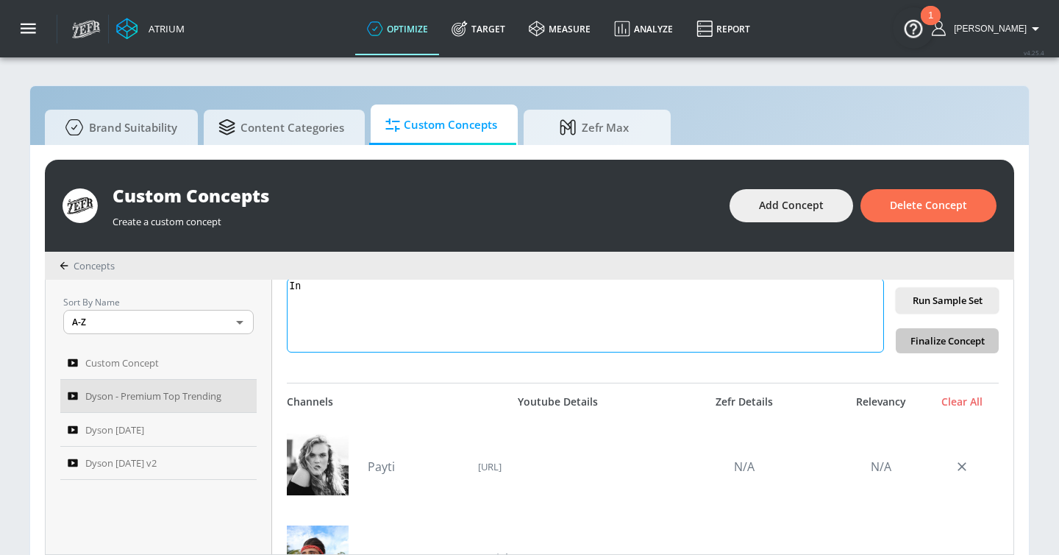
type textarea "I"
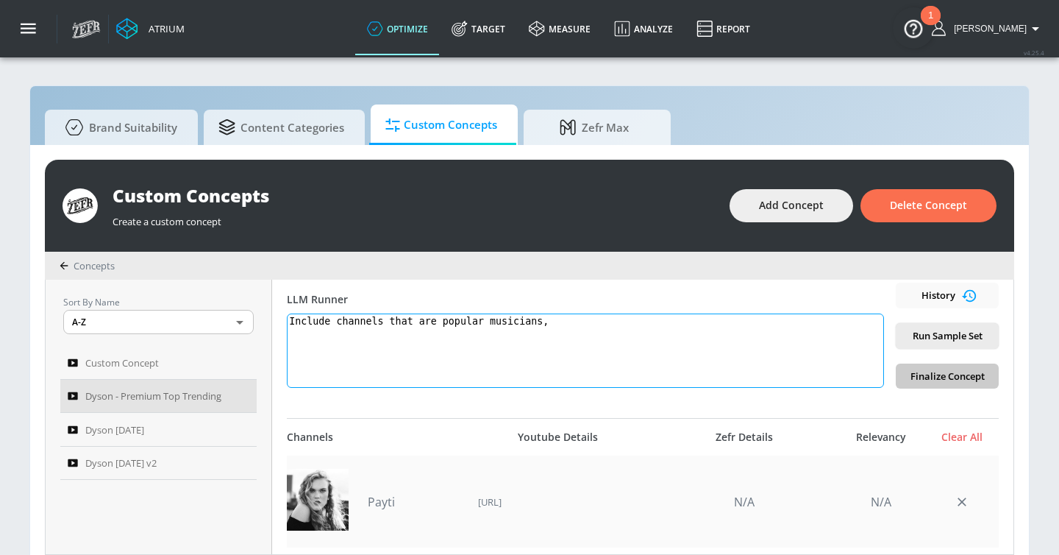
scroll to position [272, 0]
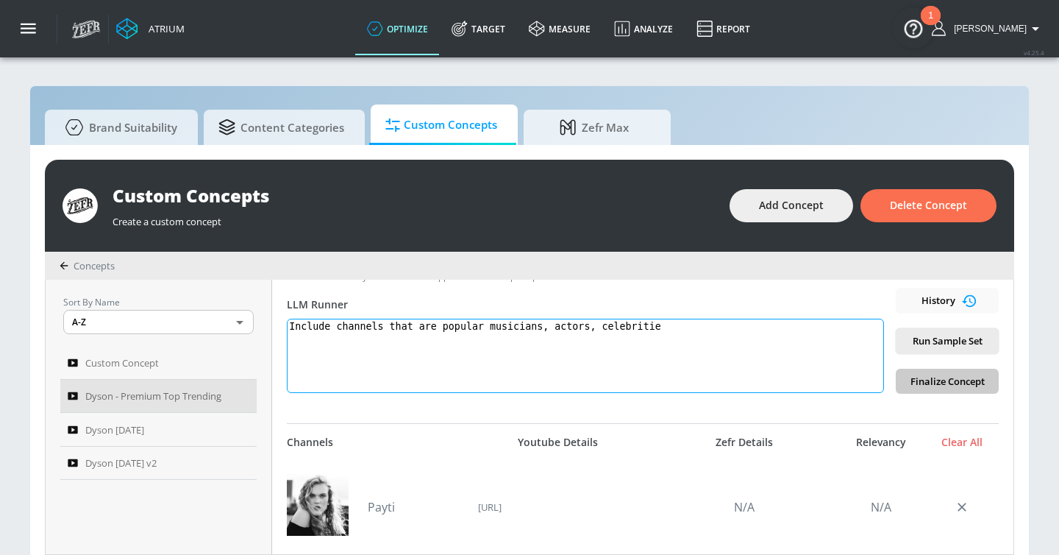
drag, startPoint x: 441, startPoint y: 328, endPoint x: 726, endPoint y: 324, distance: 285.4
click at [726, 324] on textarea "Include channels that are popular musicians, actors, celebritie" at bounding box center [585, 355] width 597 height 74
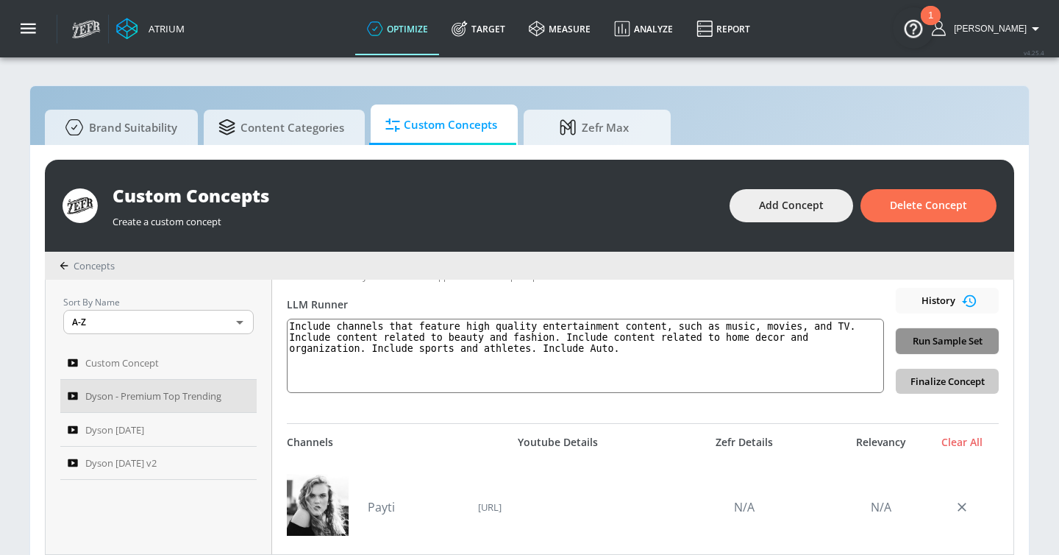
click at [920, 334] on span "Run Sample Set" at bounding box center [947, 340] width 79 height 17
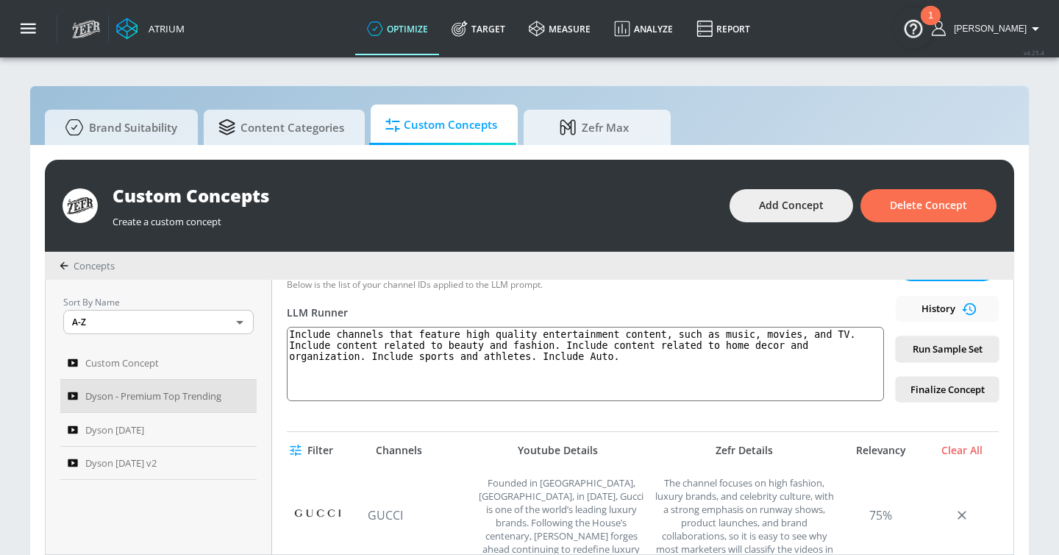
scroll to position [231, 0]
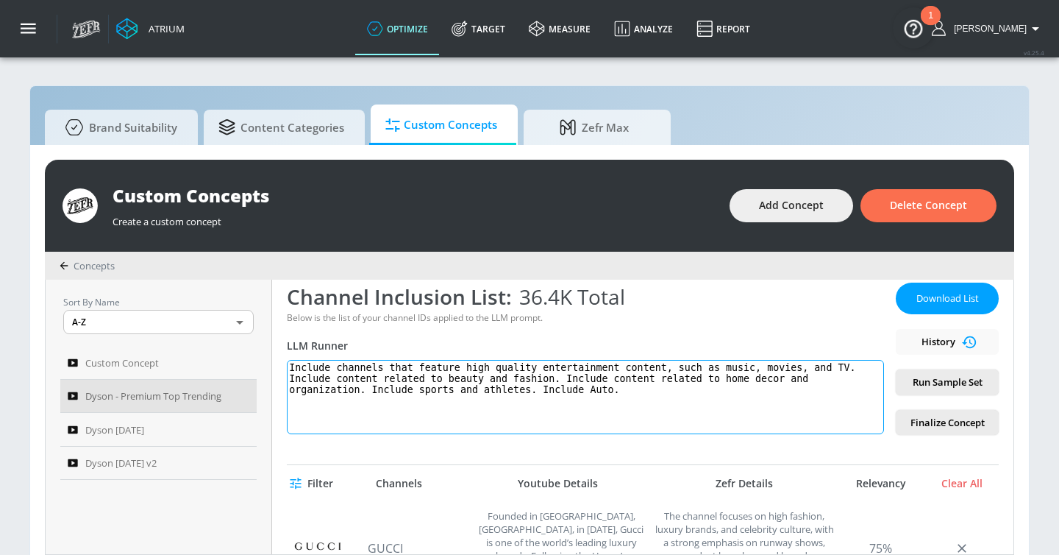
drag, startPoint x: 388, startPoint y: 366, endPoint x: 701, endPoint y: 421, distance: 317.3
click at [701, 421] on textarea "Include channels that feature high quality entertainment content, such as music…" at bounding box center [585, 397] width 597 height 74
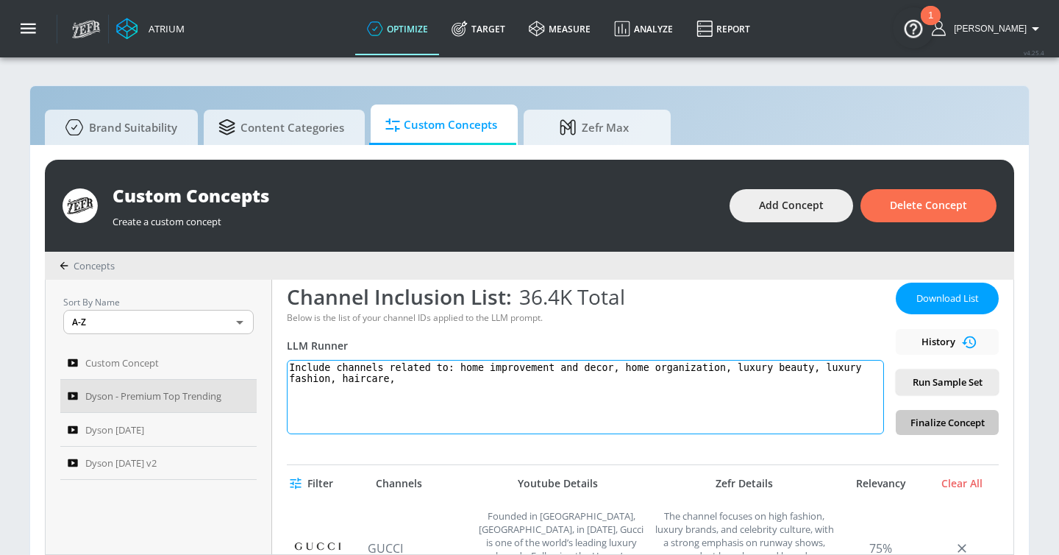
click at [738, 363] on textarea "Include channels related to: home improvement and decor, home organization, lux…" at bounding box center [585, 397] width 597 height 74
click at [471, 379] on textarea "Include channels related to: home improvement and decor, home organization, gen…" at bounding box center [585, 397] width 597 height 74
click at [566, 379] on textarea "Include channels related to: home improvement and decor, home organization, gen…" at bounding box center [585, 397] width 597 height 74
click at [484, 379] on textarea "Include channels related to: home improvement and decor, home organization, gen…" at bounding box center [585, 397] width 597 height 74
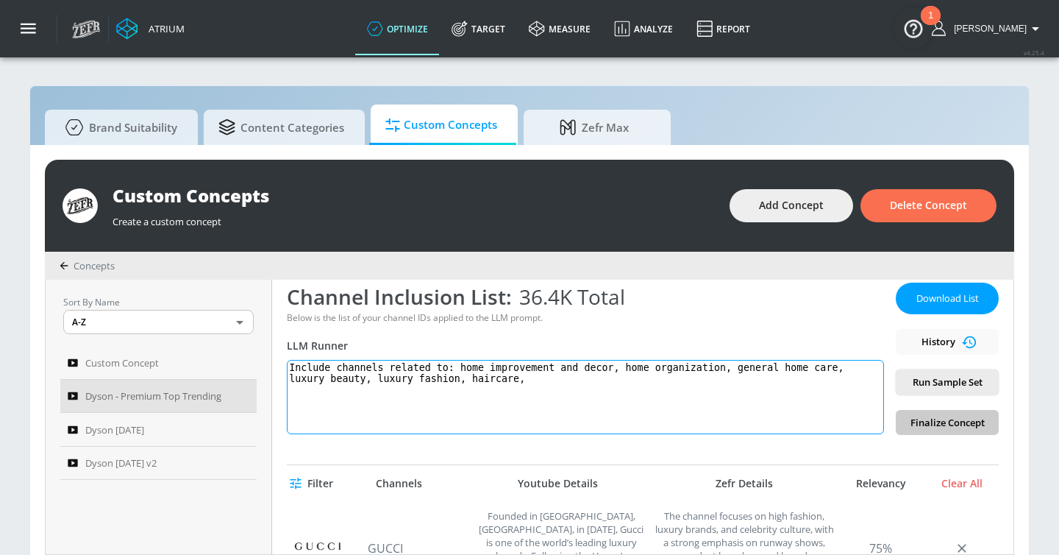
click at [542, 378] on textarea "Include channels related to: home improvement and decor, home organization, gen…" at bounding box center [585, 397] width 597 height 74
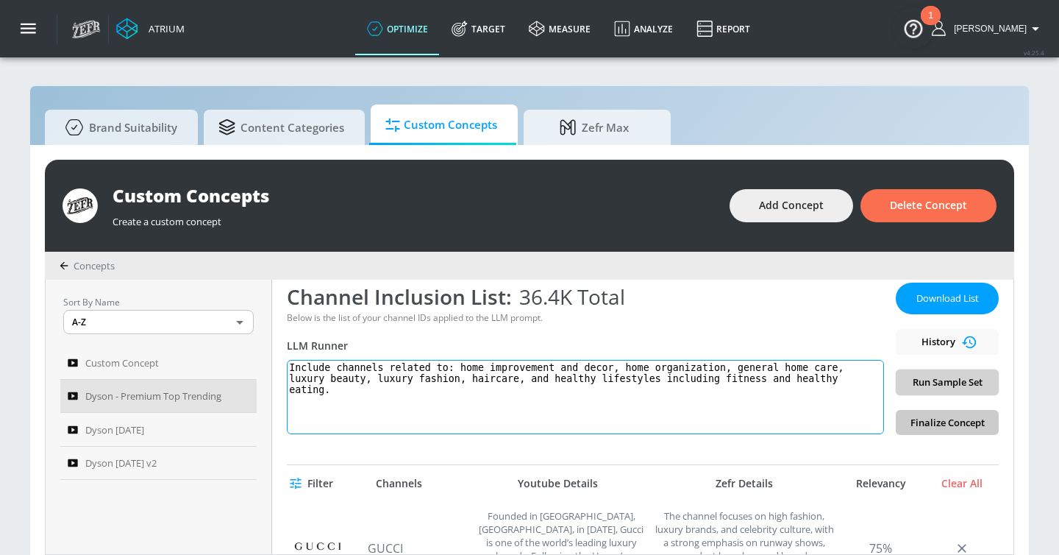
type textarea "Include channels related to: home improvement and decor, home organization, gen…"
click at [979, 391] on button "Run Sample Set" at bounding box center [947, 382] width 103 height 26
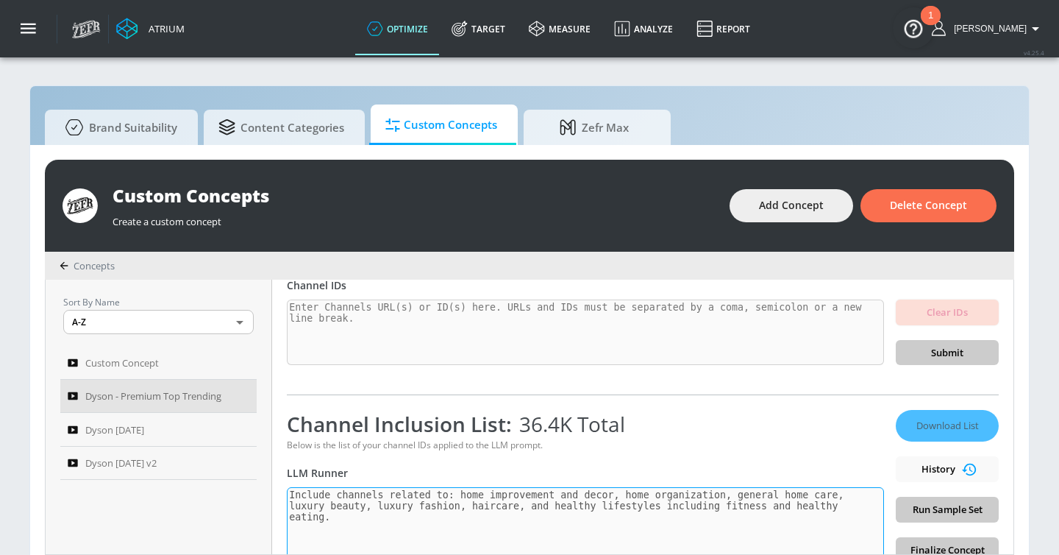
scroll to position [152, 0]
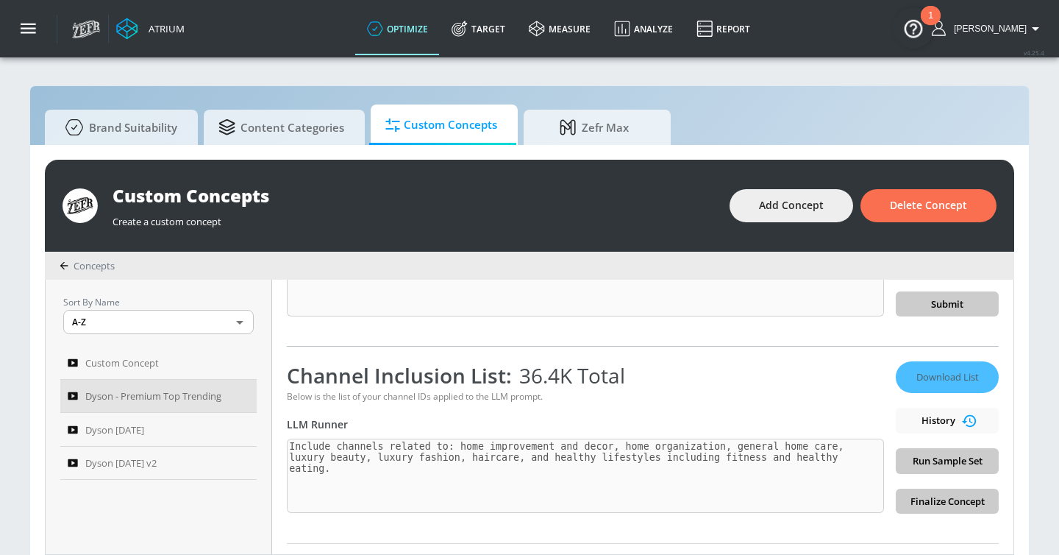
click at [927, 455] on div "Download List History Run Sample Set Finalize Concept" at bounding box center [947, 437] width 103 height 152
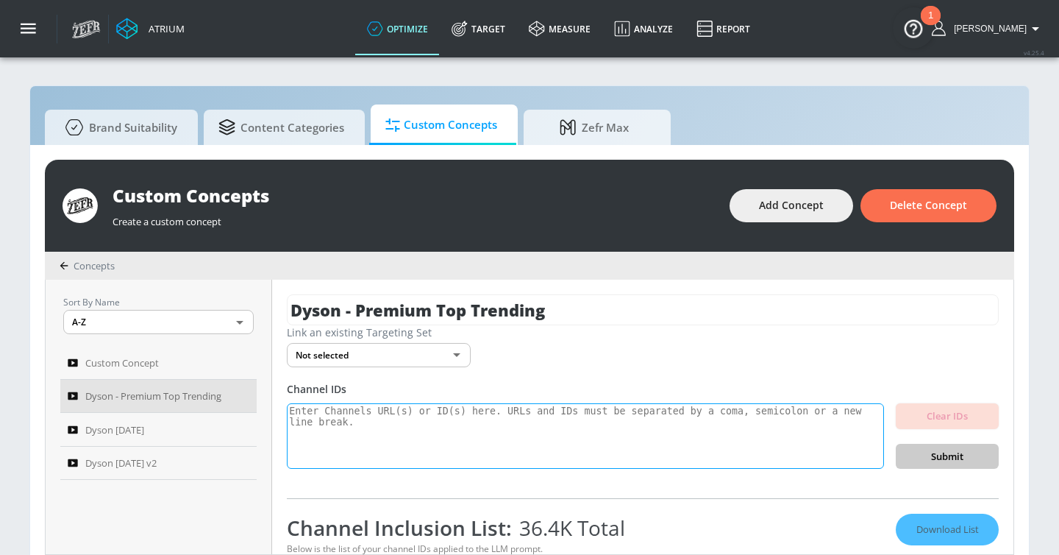
click at [446, 419] on textarea at bounding box center [585, 436] width 597 height 66
paste textarea "UCmyjVwYZbp5YPYTUyeopO2g UCEMj2h7pP4QWkoGnSmaiiYw UC0QHWhjbe5fGJEPz3sVb6nw UCRP…"
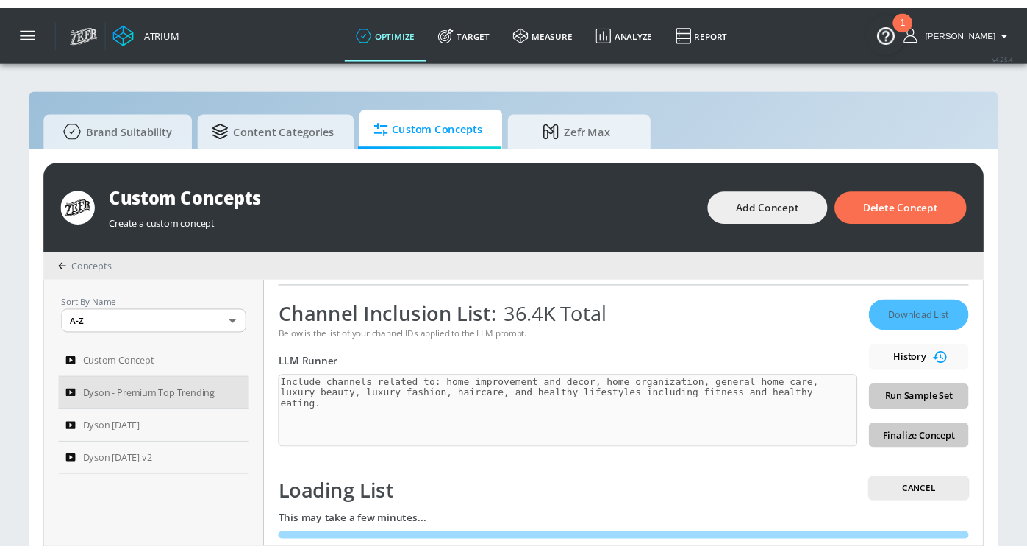
scroll to position [235, 0]
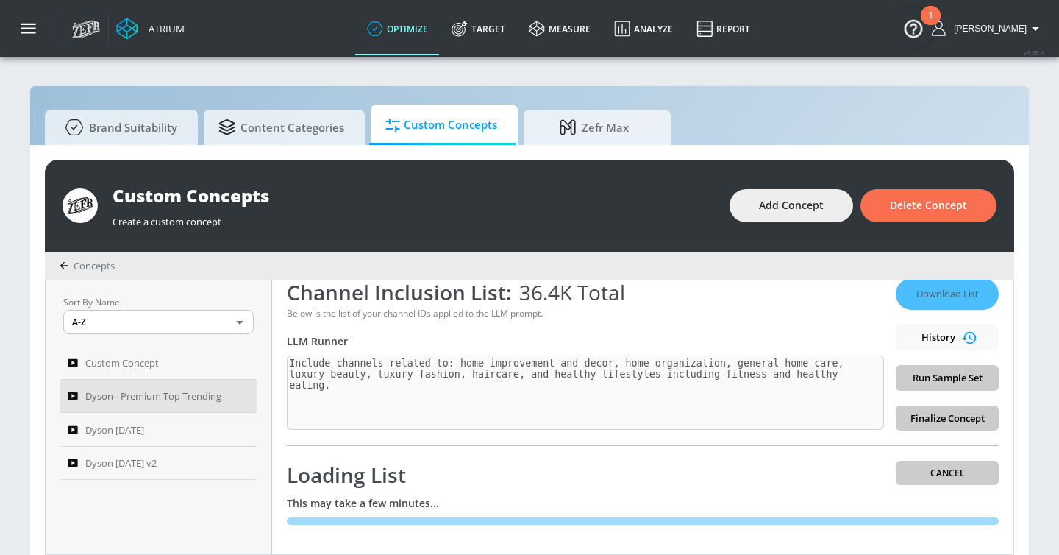
type textarea "UCmyjVwYZbp5YPYTUyeopO2g UCEMj2h7pP4QWkoGnSmaiiYw UC0QHWhjbe5fGJEPz3sVb6nw UCRP…"
click at [960, 466] on div "Loading List Cancel" at bounding box center [643, 474] width 712 height 28
click at [936, 471] on div "Loading List Cancel" at bounding box center [643, 474] width 712 height 28
click at [930, 467] on div "Loading List Cancel" at bounding box center [643, 474] width 712 height 28
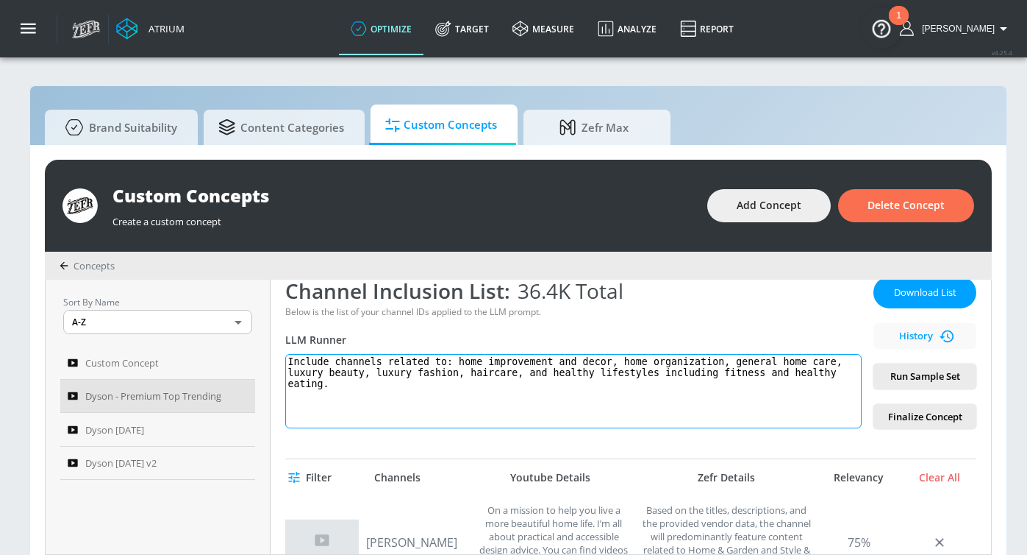
scroll to position [206, 0]
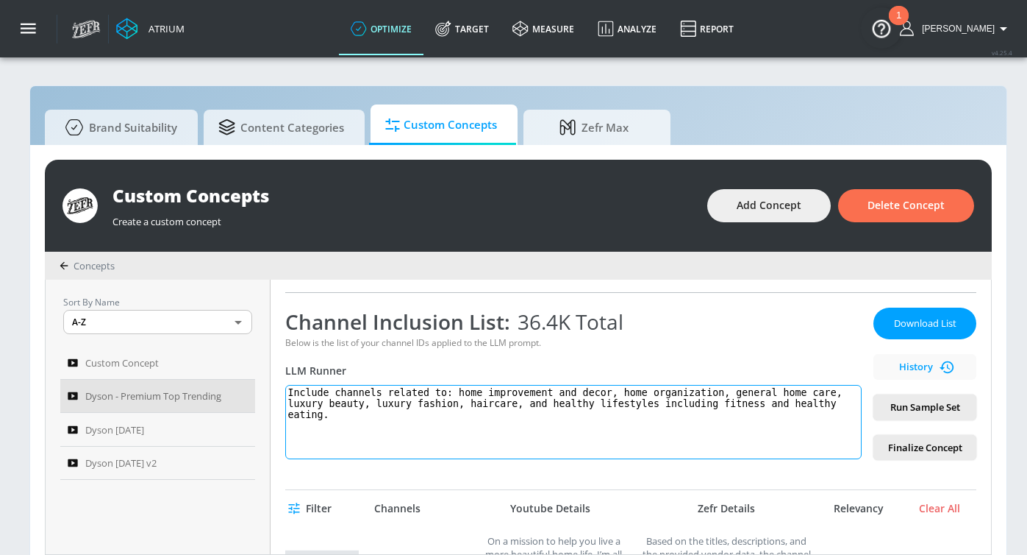
click at [383, 414] on textarea "Include channels related to: home improvement and decor, home organization, gen…" at bounding box center [573, 422] width 577 height 74
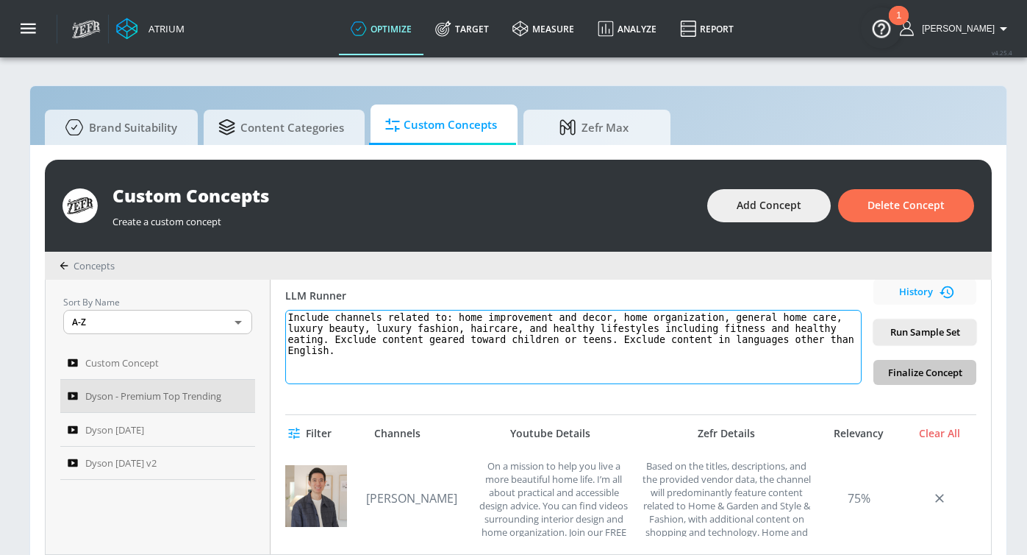
scroll to position [245, 0]
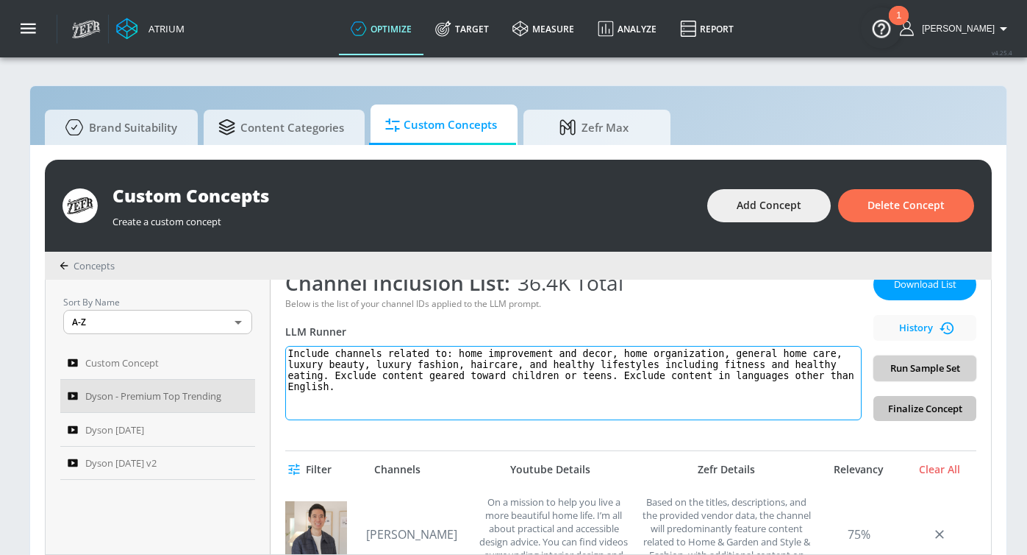
type textarea "Include channels related to: home improvement and decor, home organization, gen…"
click at [930, 375] on span "Run Sample Set" at bounding box center [924, 368] width 79 height 17
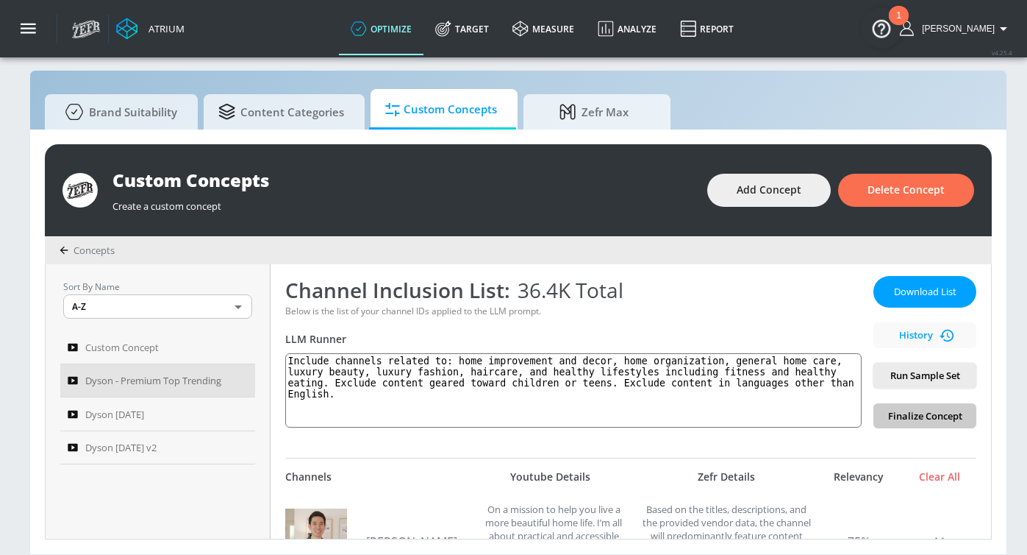
scroll to position [208, 0]
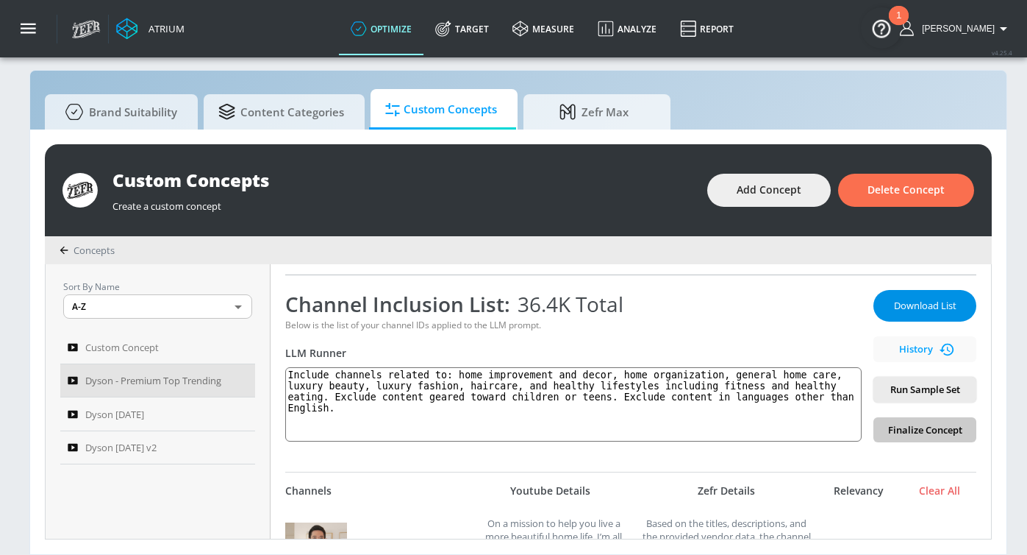
click at [912, 308] on span "Download List" at bounding box center [925, 305] width 74 height 17
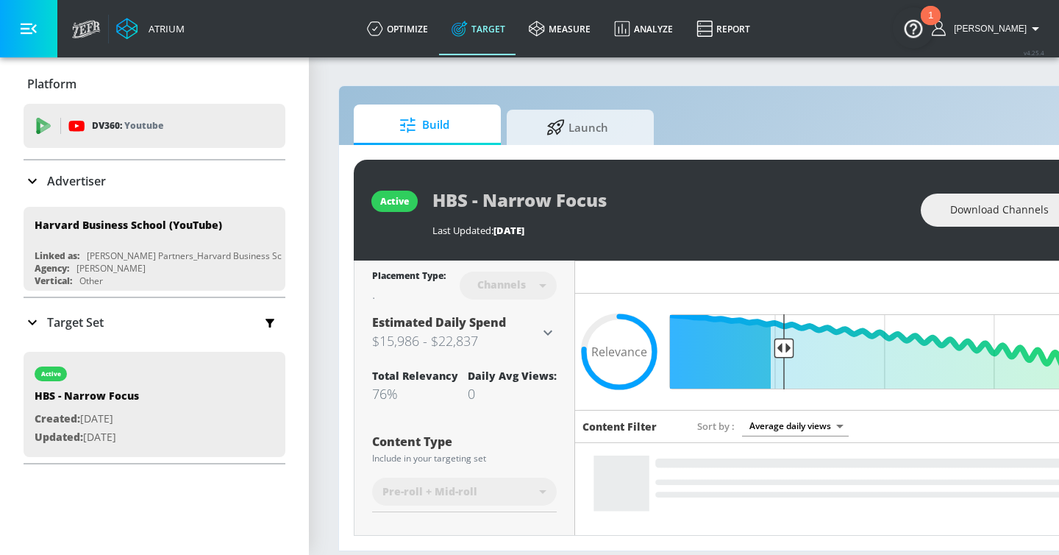
click at [63, 314] on p "Target Set" at bounding box center [75, 322] width 57 height 16
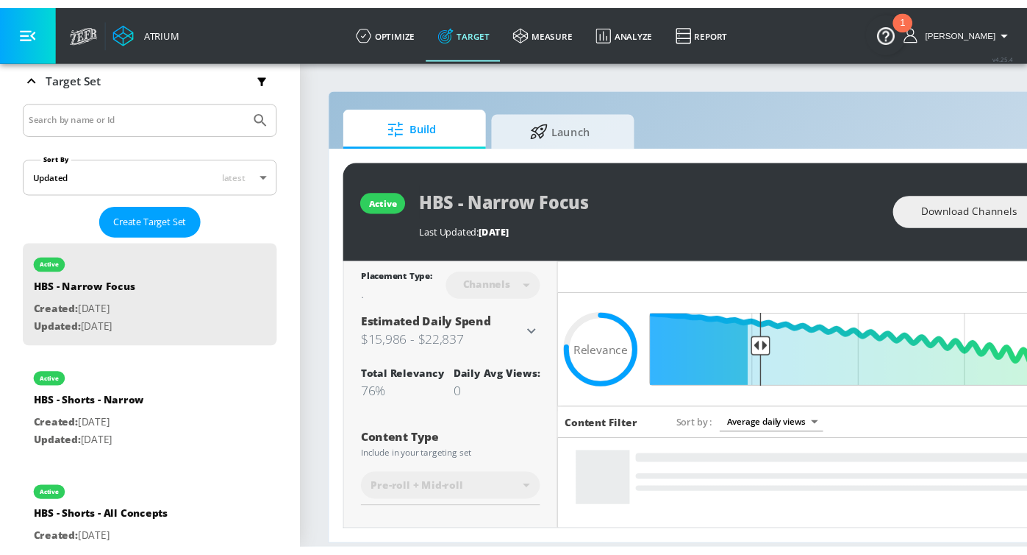
scroll to position [342, 0]
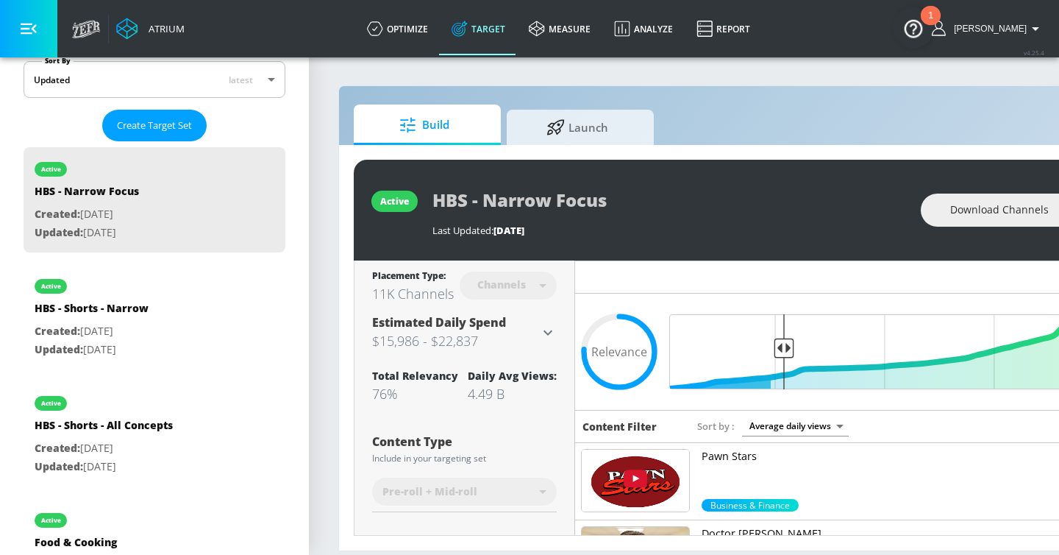
click at [35, 26] on icon "button" at bounding box center [29, 29] width 16 height 16
